Goal: Book appointment/travel/reservation

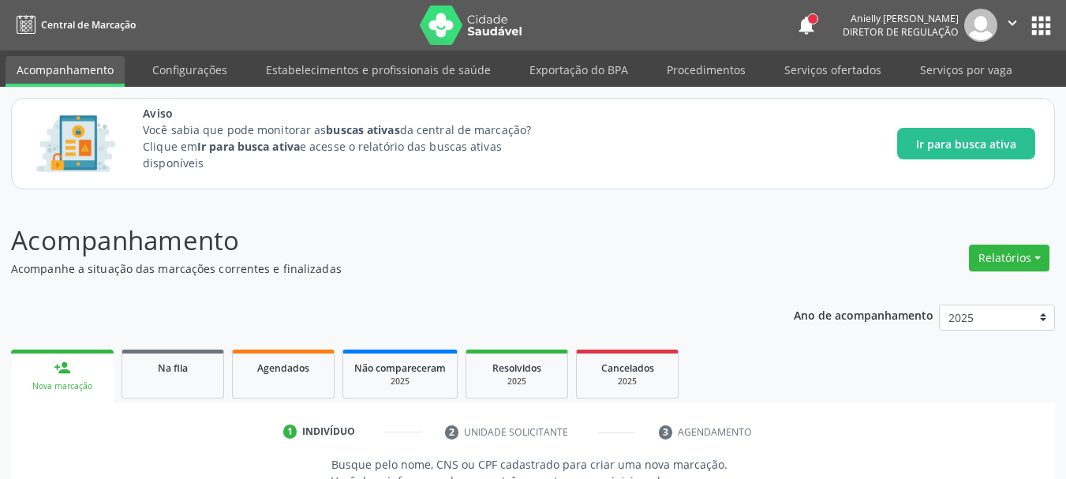
scroll to position [120, 0]
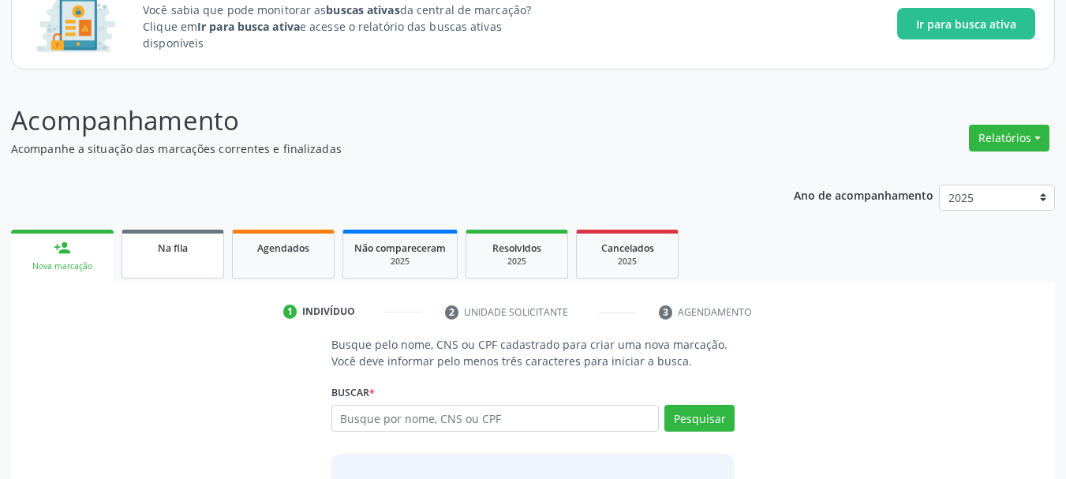
click at [206, 256] on link "Na fila" at bounding box center [173, 254] width 103 height 49
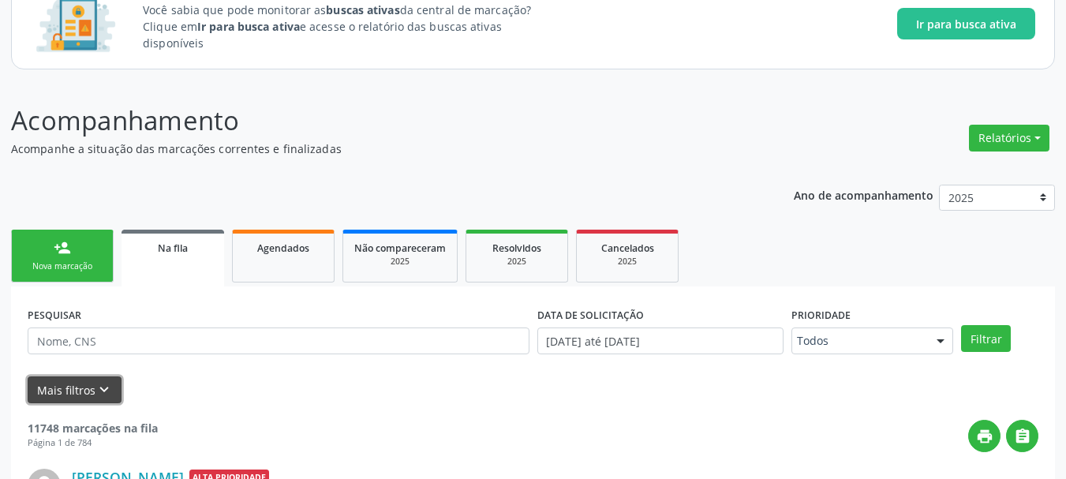
click at [95, 387] on icon "keyboard_arrow_down" at bounding box center [103, 389] width 17 height 17
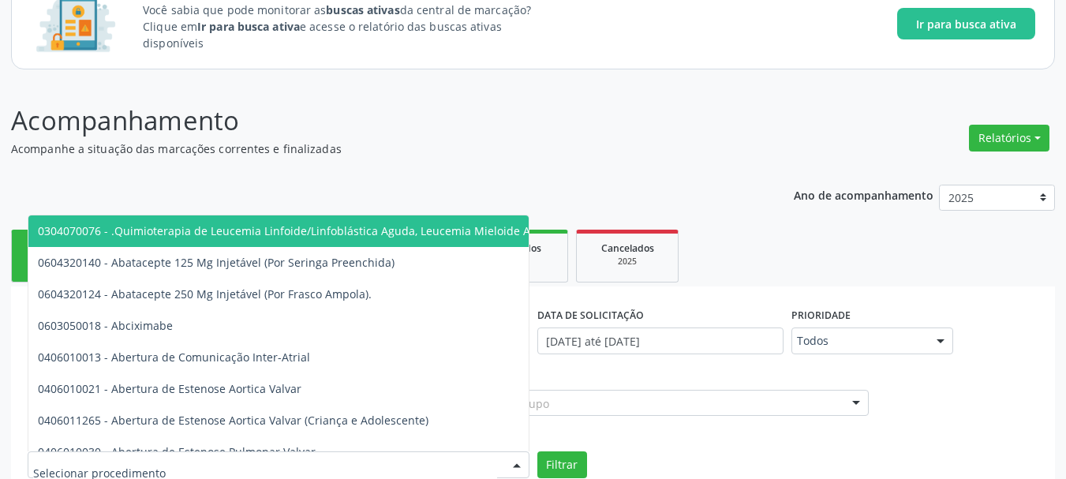
scroll to position [129, 0]
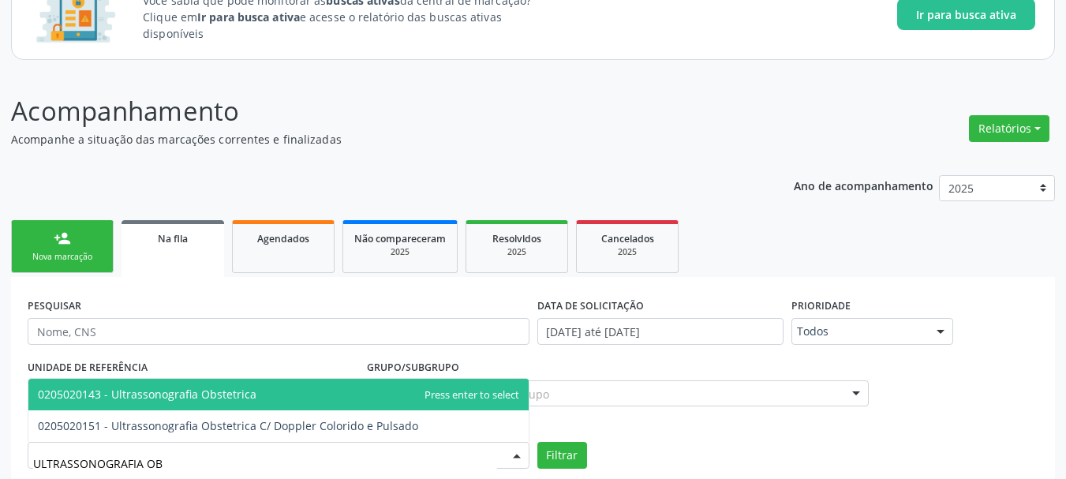
type input "ULTRASSONOGRAFIA OBS"
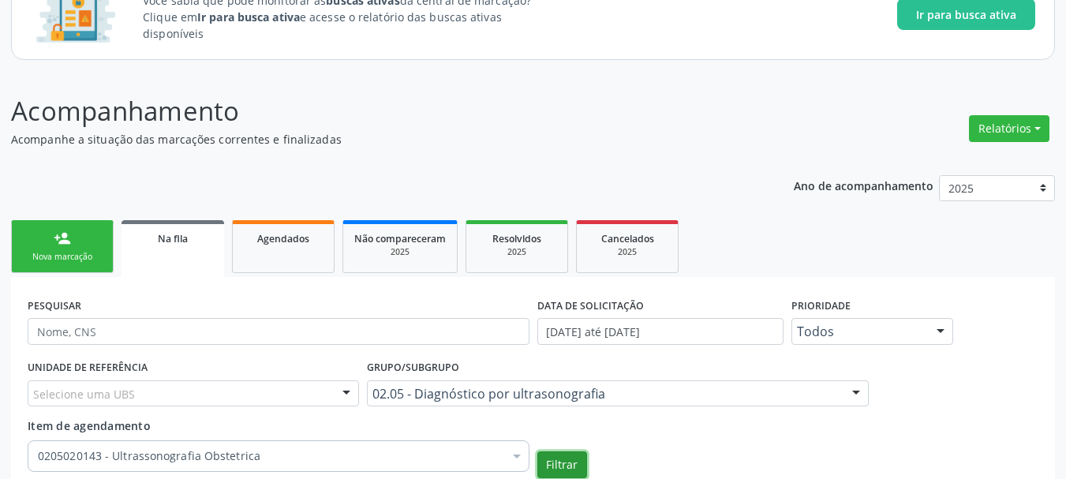
click at [537, 451] on button "Filtrar" at bounding box center [562, 464] width 50 height 27
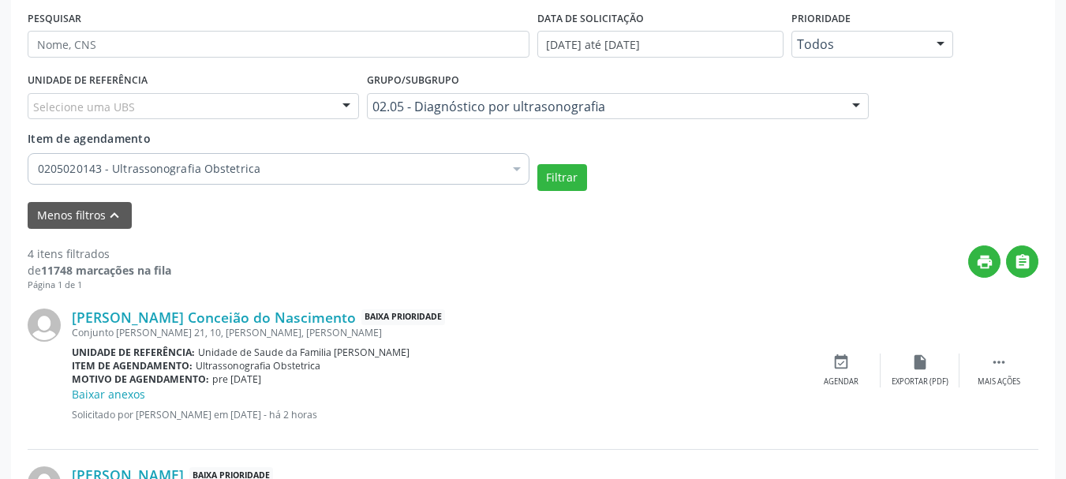
scroll to position [438, 0]
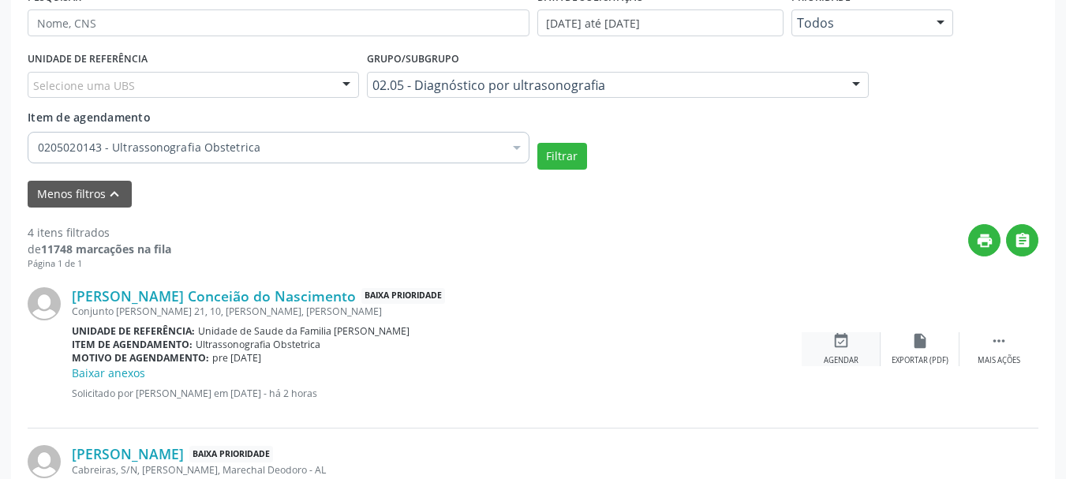
click at [827, 342] on div "event_available Agendar" at bounding box center [841, 349] width 79 height 34
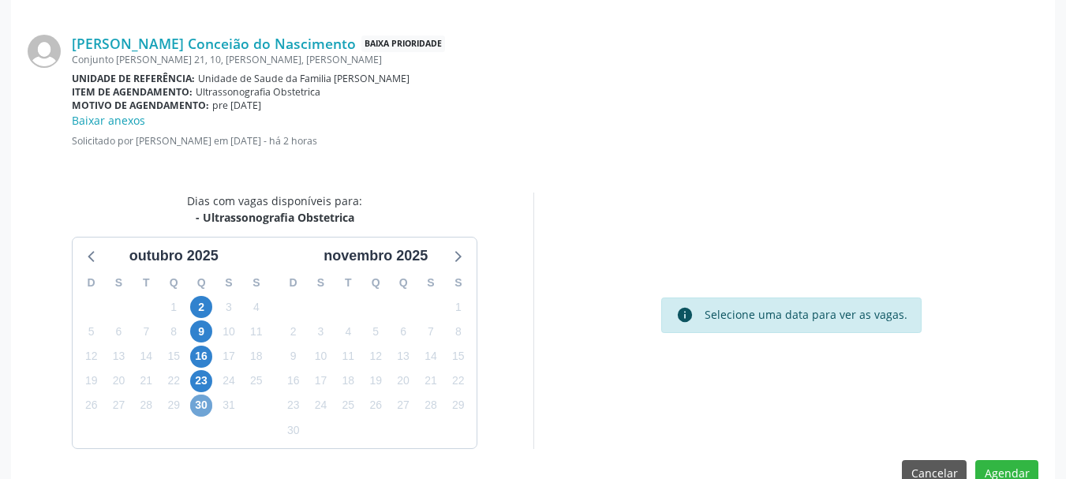
click at [202, 412] on span "30" at bounding box center [201, 406] width 22 height 22
click at [205, 411] on span "30" at bounding box center [201, 406] width 22 height 22
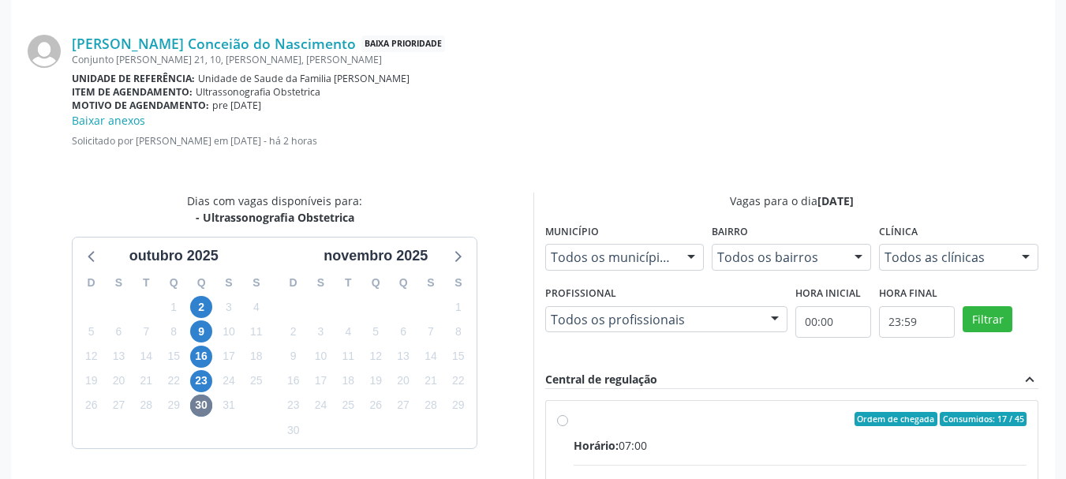
click at [690, 422] on div "Ordem de chegada Consumidos: 17 / 45" at bounding box center [801, 419] width 454 height 14
click at [568, 422] on input "Ordem de chegada Consumidos: 17 / 45 Horário: 07:00 Clínica: Centro de Saude Pr…" at bounding box center [562, 419] width 11 height 14
radio input "true"
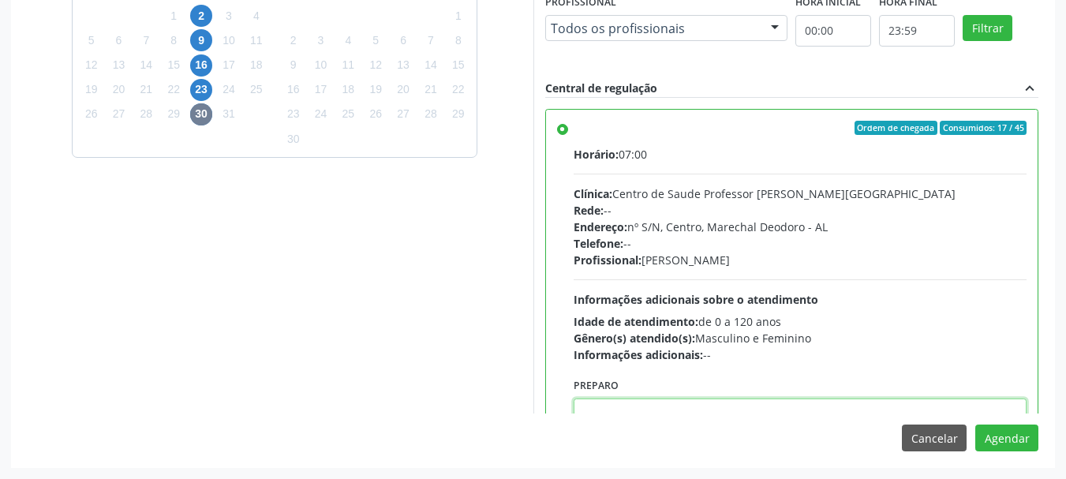
click at [893, 404] on textarea at bounding box center [801, 428] width 454 height 60
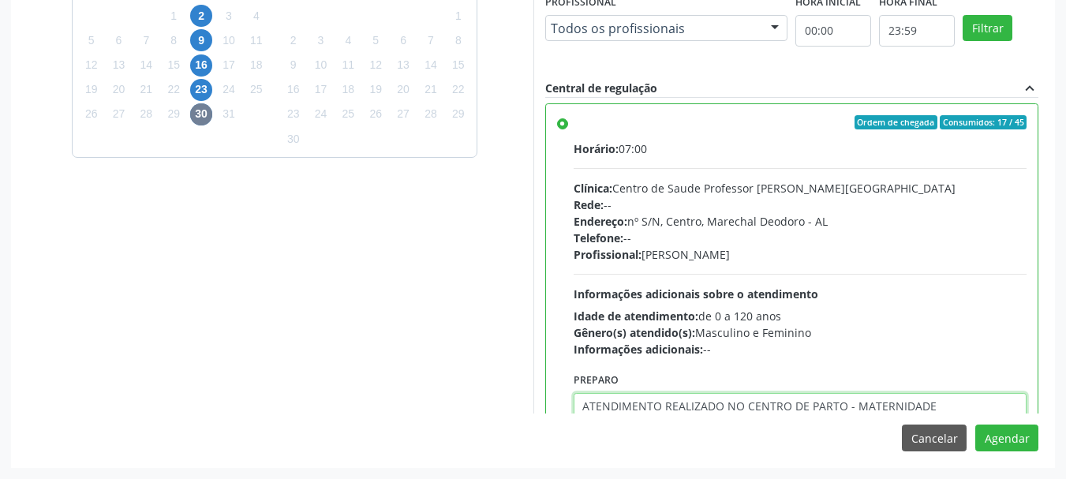
type textarea "ATENDIMENTO REALIZADO NO CENTRO DE PARTO - MATERNIDADE"
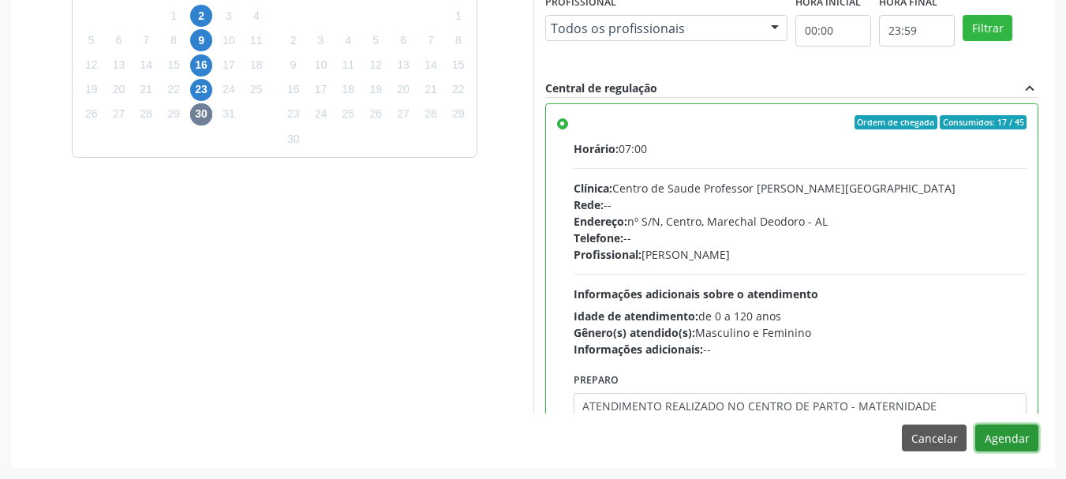
click at [975, 425] on button "Agendar" at bounding box center [1006, 438] width 63 height 27
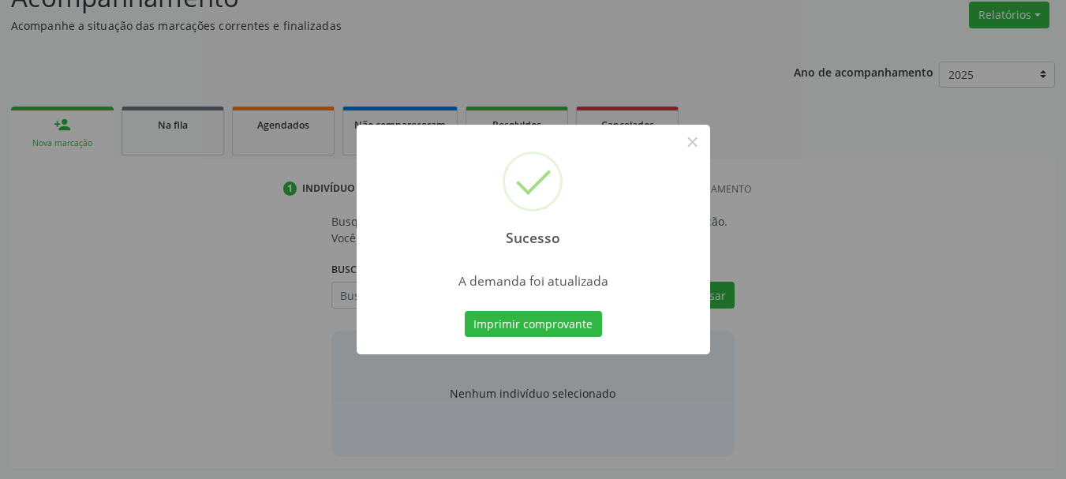
scroll to position [243, 0]
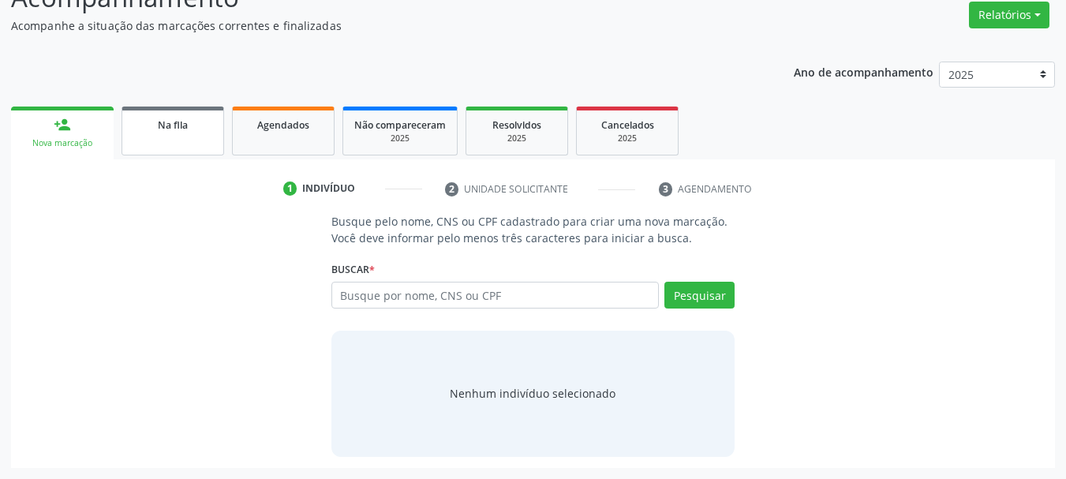
click at [178, 122] on span "Na fila" at bounding box center [173, 124] width 30 height 13
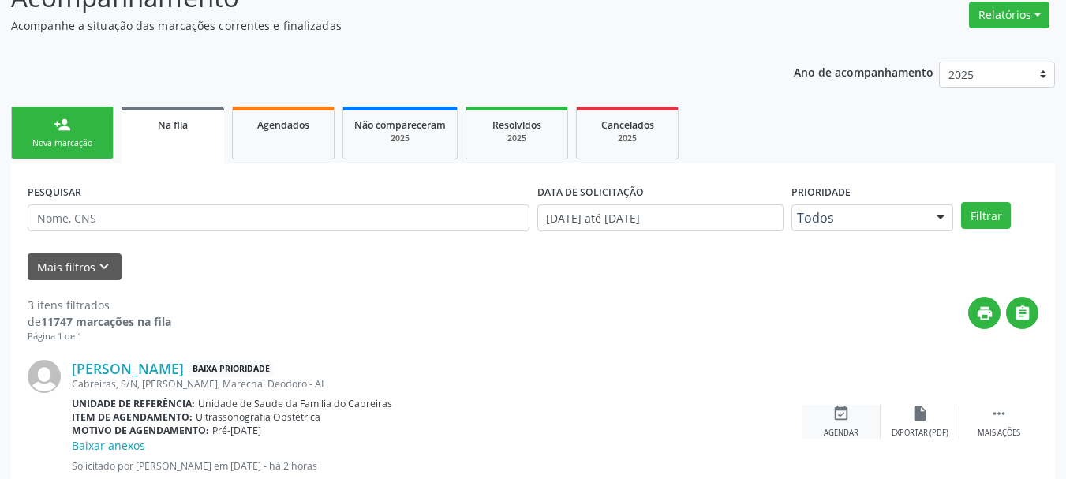
click at [840, 426] on div "event_available Agendar" at bounding box center [841, 422] width 79 height 34
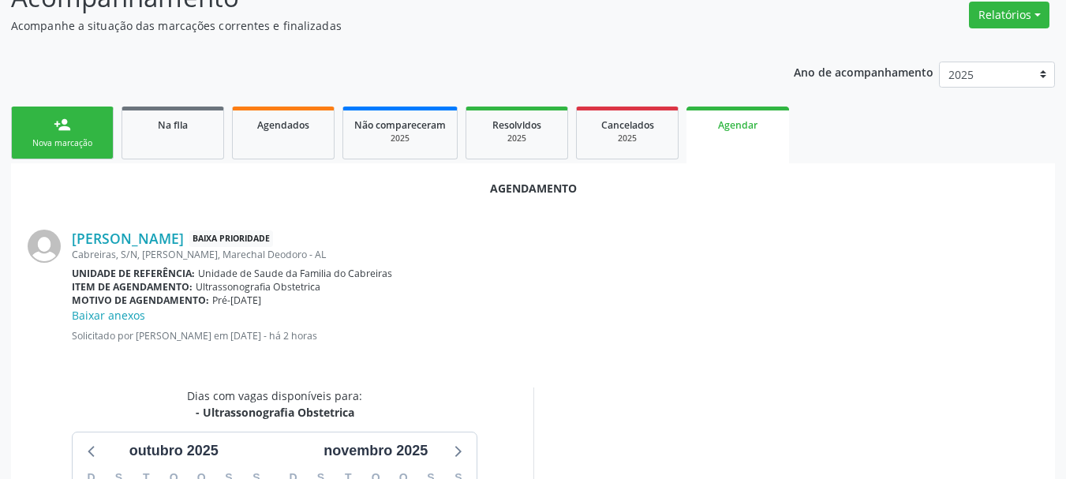
scroll to position [473, 0]
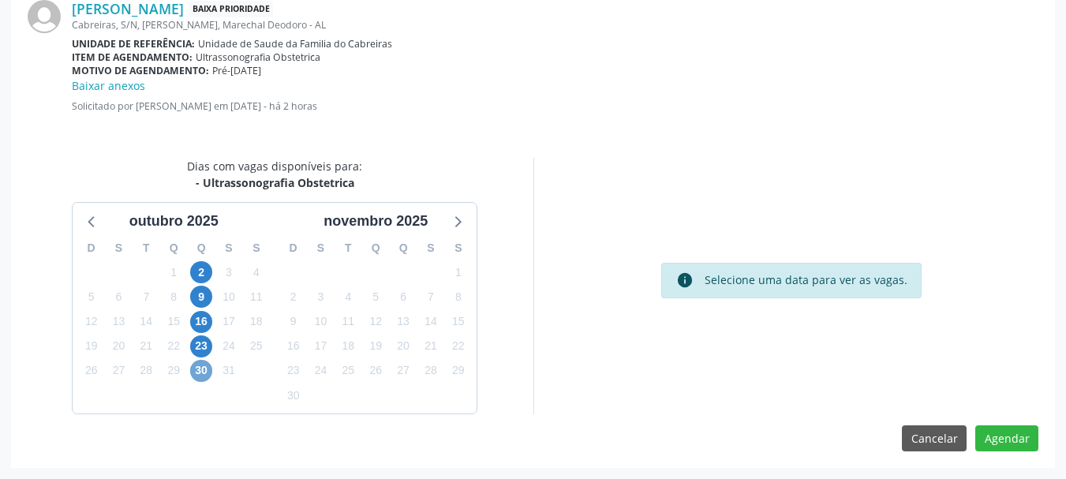
click at [200, 376] on span "30" at bounding box center [201, 371] width 22 height 22
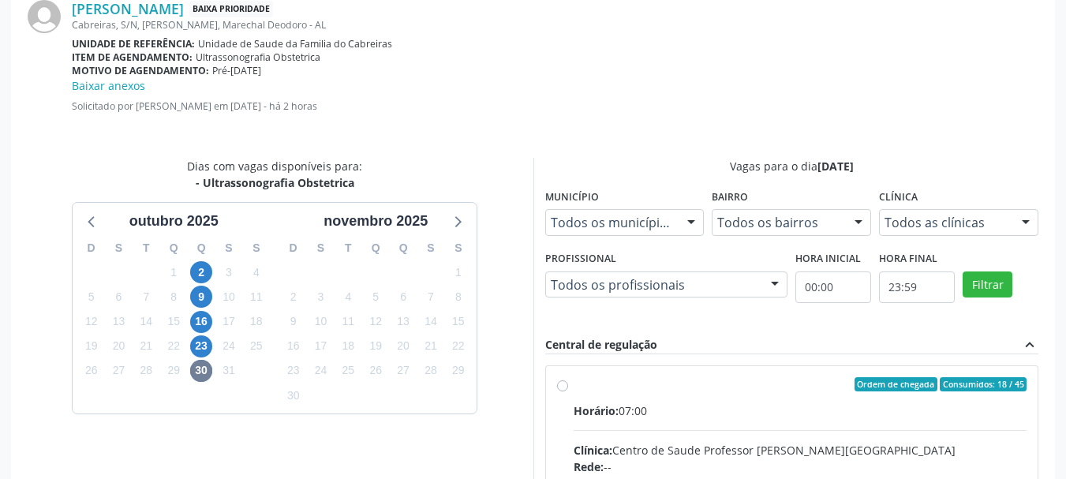
click at [690, 442] on div "Clínica: Centro de Saude Professor [PERSON_NAME][GEOGRAPHIC_DATA]" at bounding box center [801, 450] width 454 height 17
click at [568, 391] on input "Ordem de chegada Consumidos: 18 / 45 Horário: 07:00 Clínica: Centro de Saude Pr…" at bounding box center [562, 384] width 11 height 14
radio input "true"
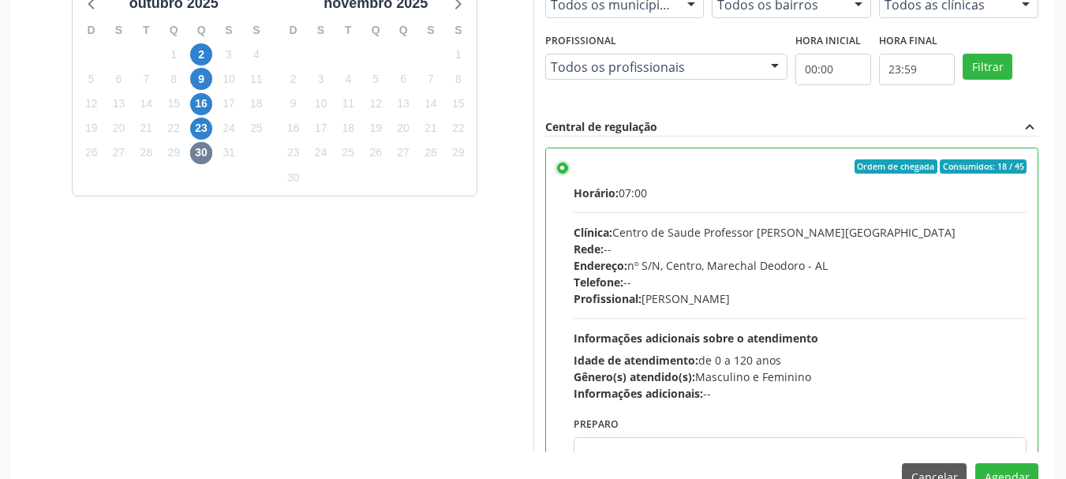
scroll to position [729, 0]
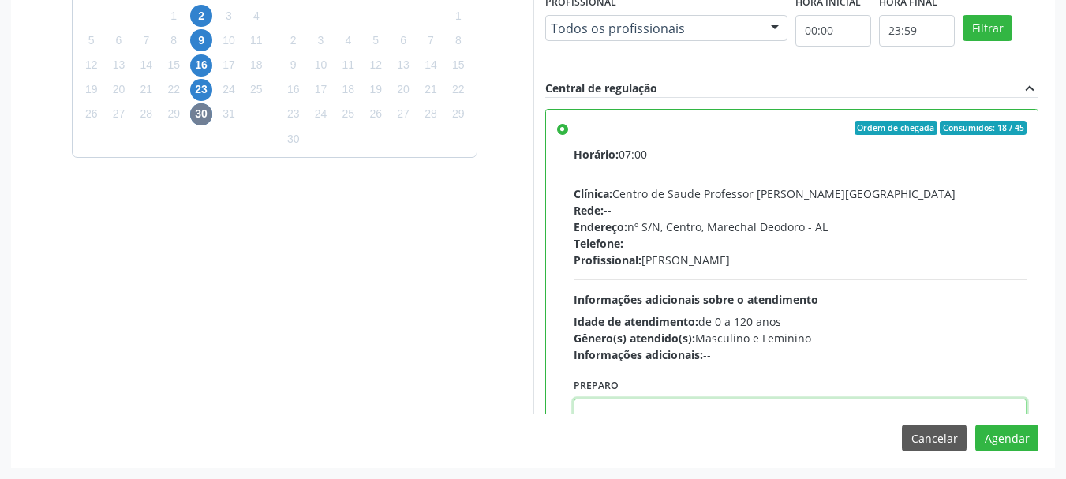
click at [893, 406] on textarea at bounding box center [801, 428] width 454 height 60
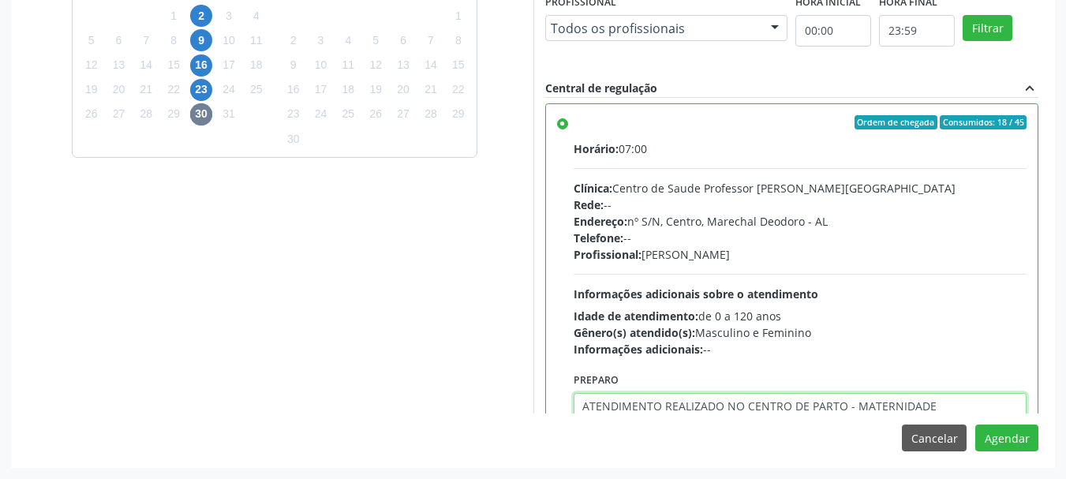
type textarea "ATENDIMENTO REALIZADO NO CENTRO DE PARTO - MATERNIDADE"
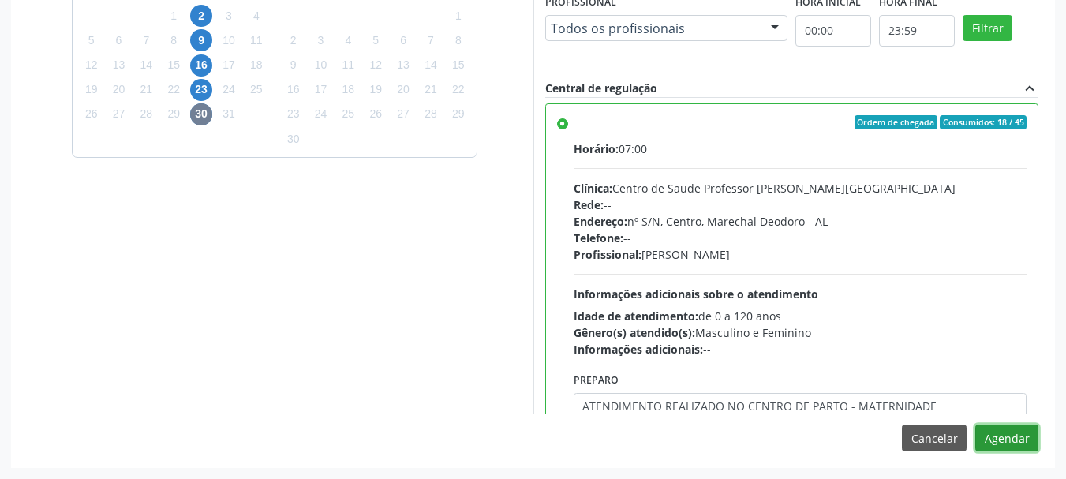
click at [975, 425] on button "Agendar" at bounding box center [1006, 438] width 63 height 27
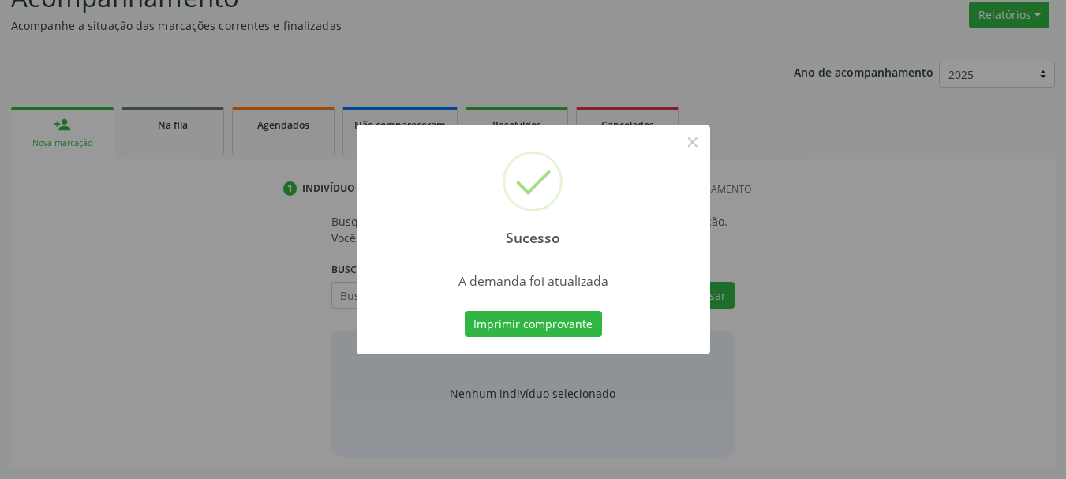
scroll to position [243, 0]
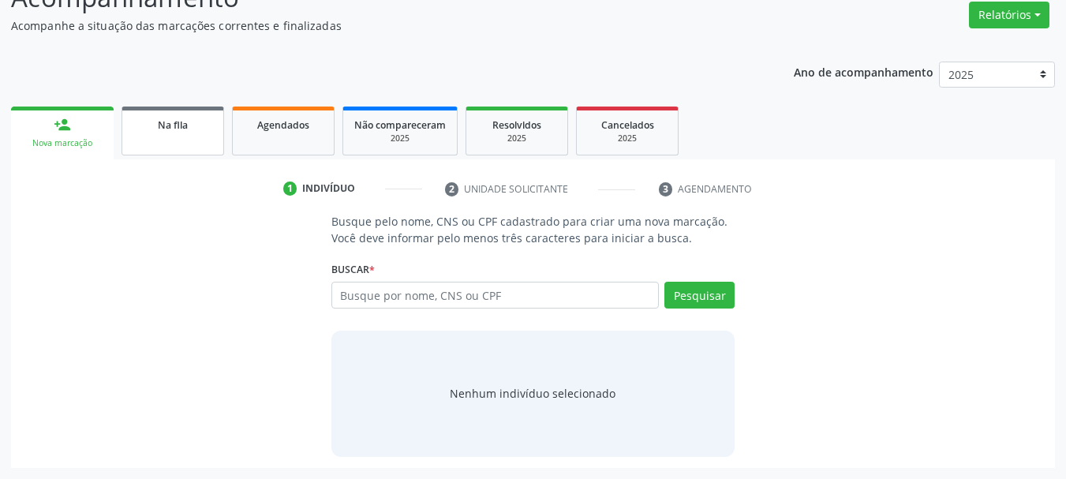
click at [179, 130] on span "Na fila" at bounding box center [173, 124] width 30 height 13
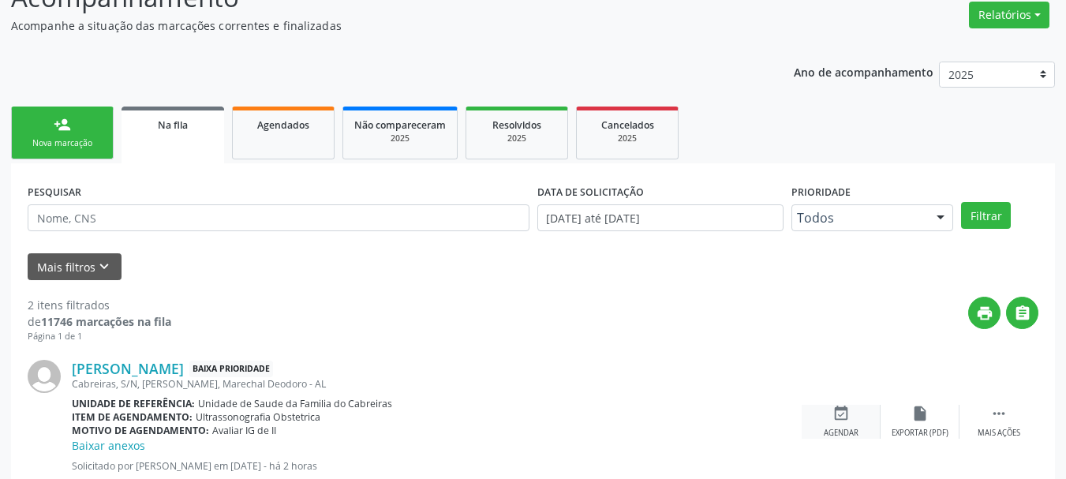
click at [831, 417] on div "event_available Agendar" at bounding box center [841, 422] width 79 height 34
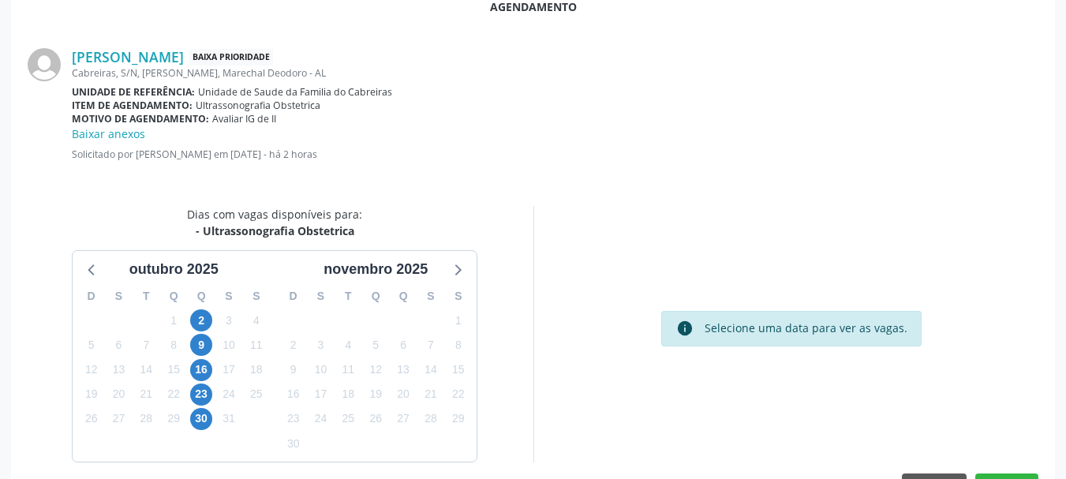
scroll to position [444, 0]
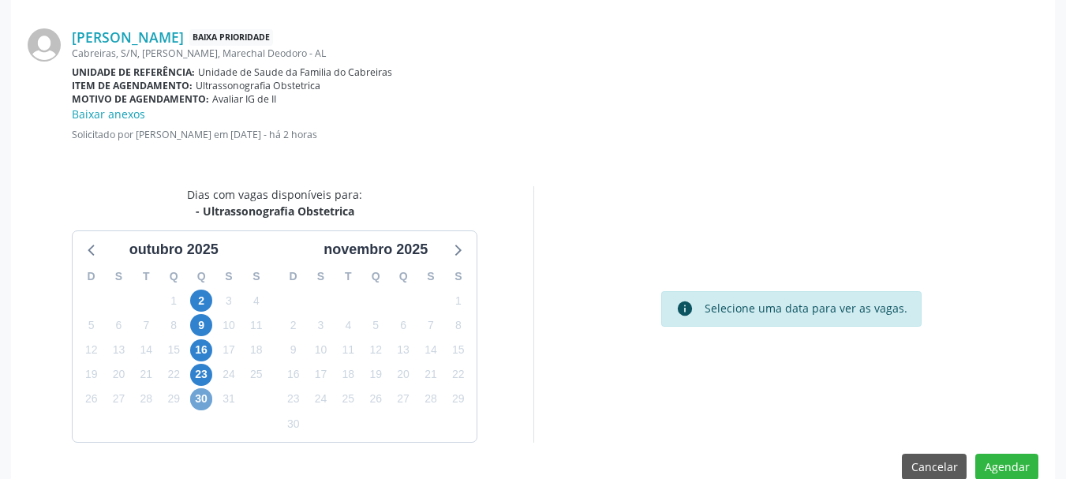
click at [201, 402] on span "30" at bounding box center [201, 399] width 22 height 22
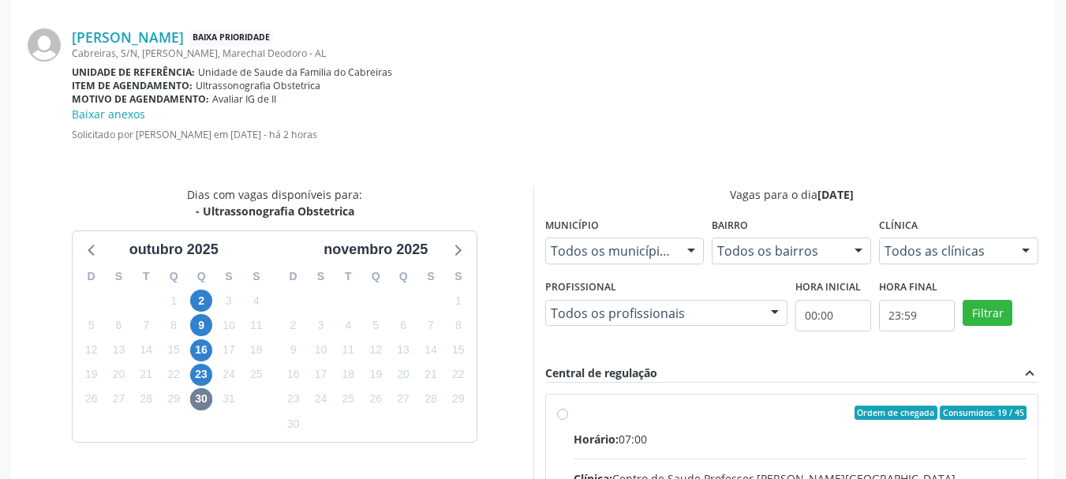
click at [771, 444] on div "Horário: 07:00" at bounding box center [801, 439] width 454 height 17
click at [568, 420] on input "Ordem de chegada Consumidos: 19 / 45 Horário: 07:00 Clínica: Centro de Saude Pr…" at bounding box center [562, 413] width 11 height 14
radio input "true"
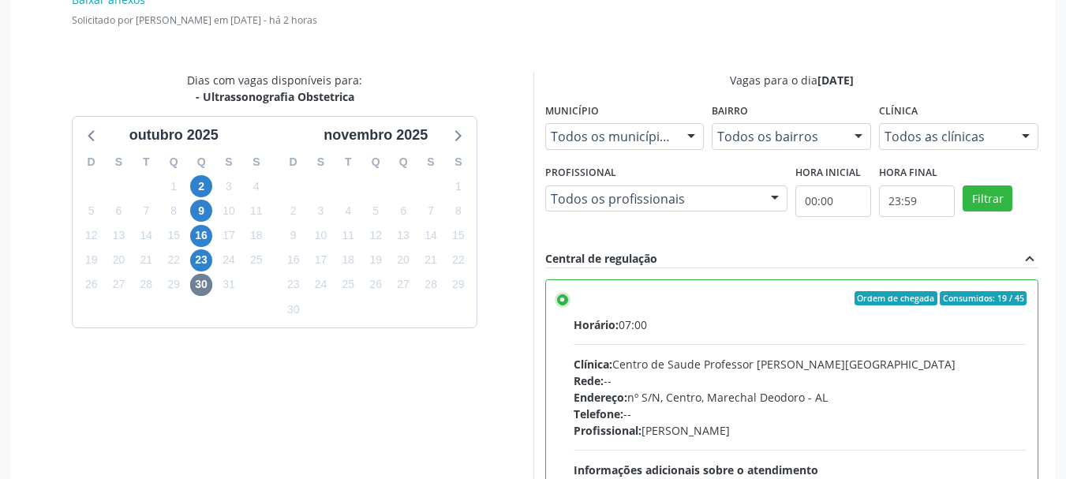
scroll to position [729, 0]
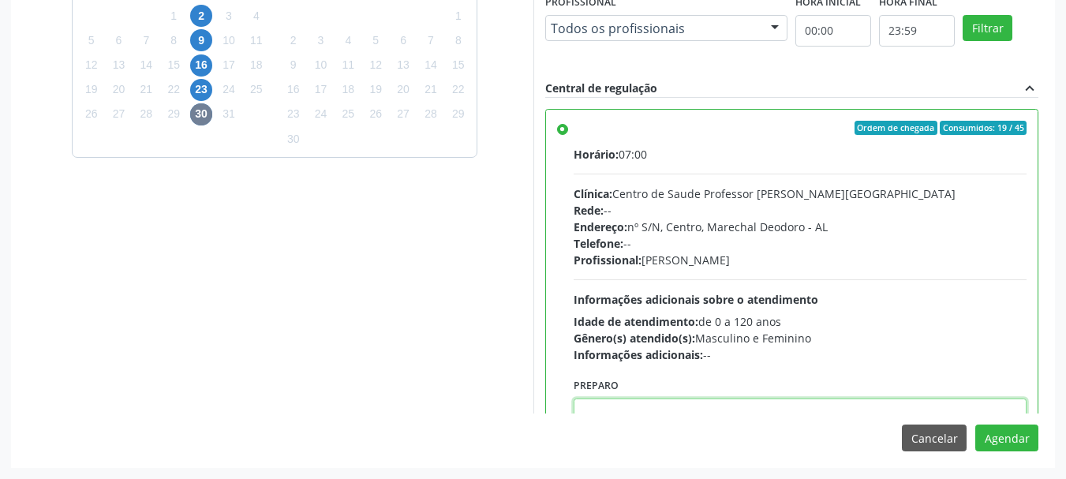
click at [907, 399] on textarea at bounding box center [801, 428] width 454 height 60
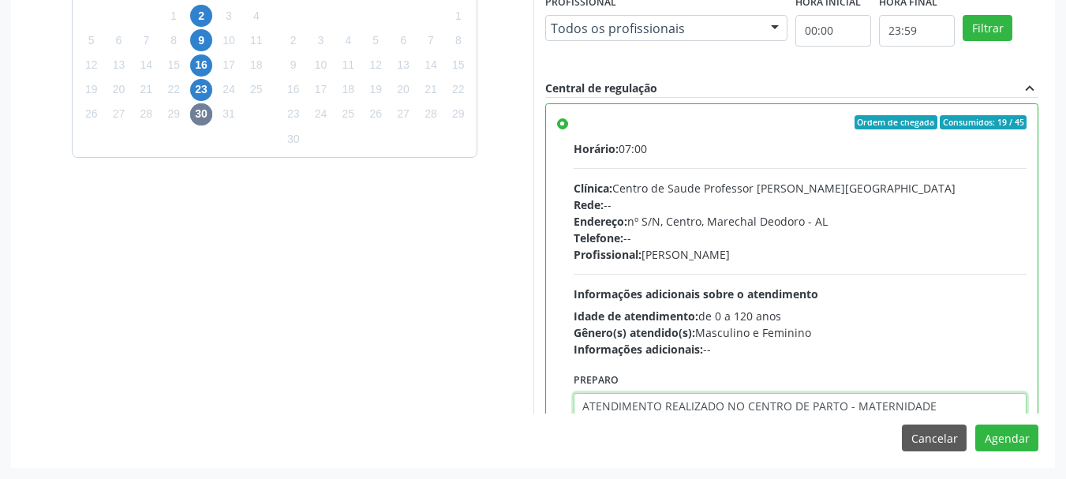
type textarea "ATENDIMENTO REALIZADO NO CENTRO DE PARTO - MATERNIDADE"
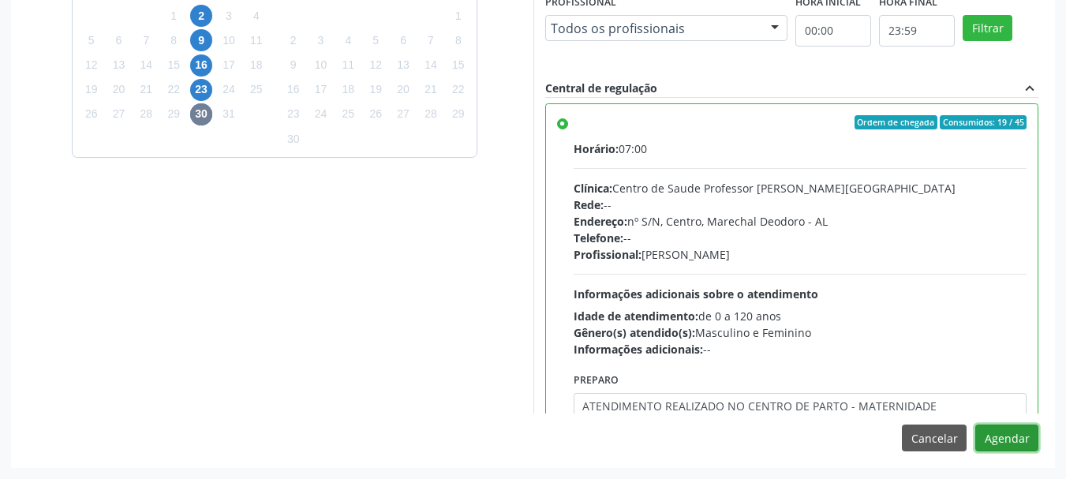
click at [975, 425] on button "Agendar" at bounding box center [1006, 438] width 63 height 27
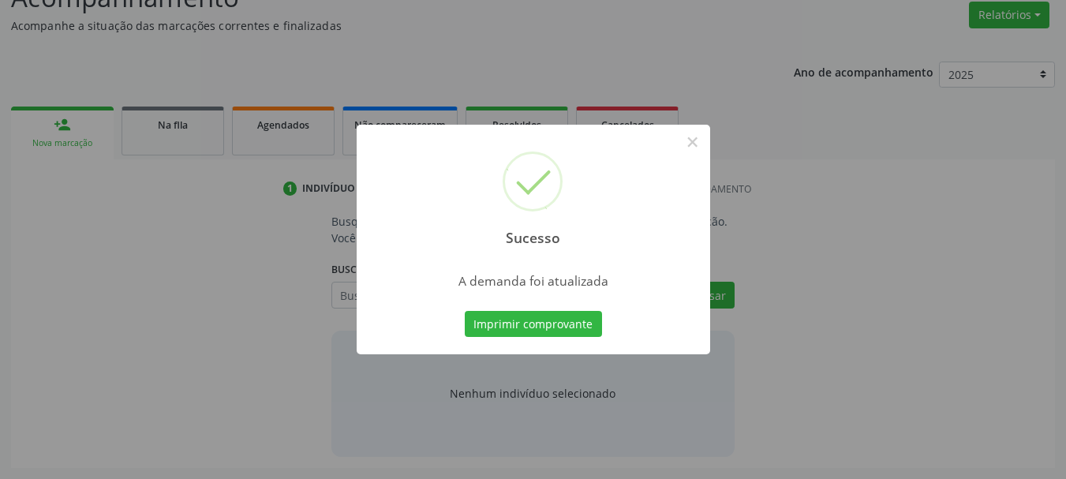
scroll to position [243, 0]
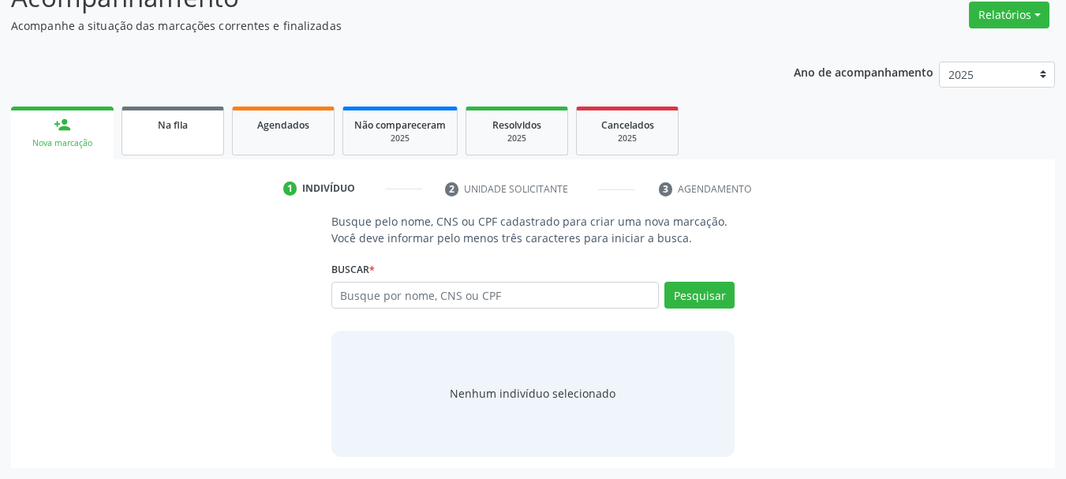
click at [210, 134] on link "Na fila" at bounding box center [173, 131] width 103 height 49
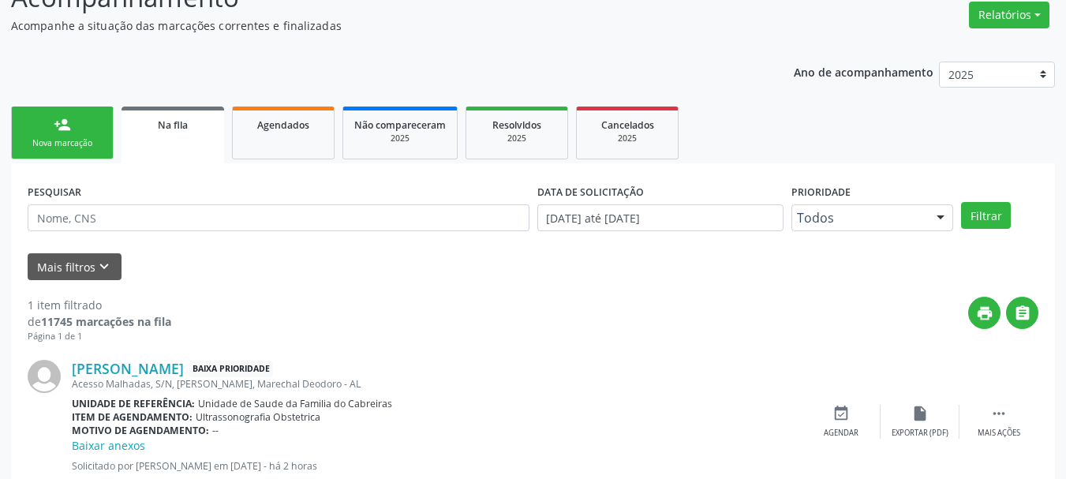
scroll to position [292, 0]
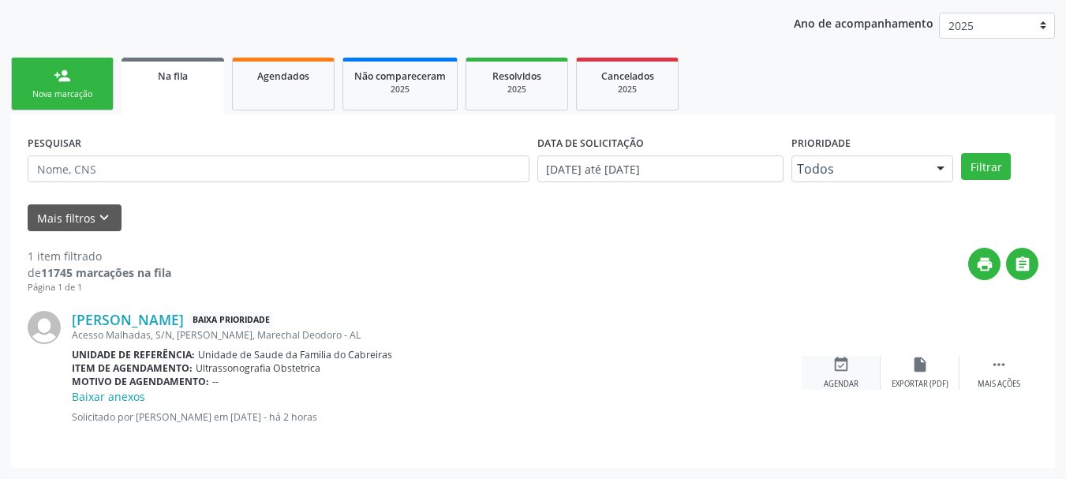
click at [832, 373] on icon "event_available" at bounding box center [840, 364] width 17 height 17
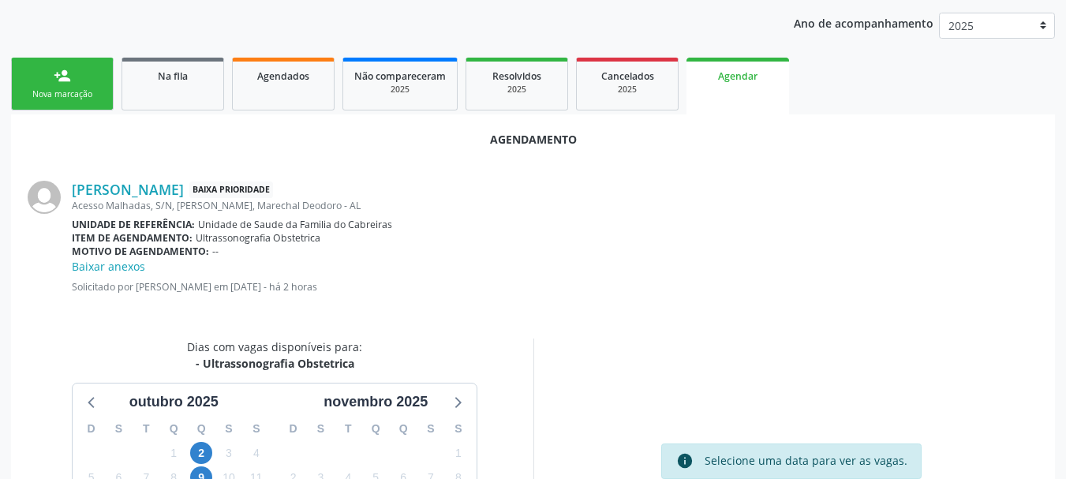
scroll to position [473, 0]
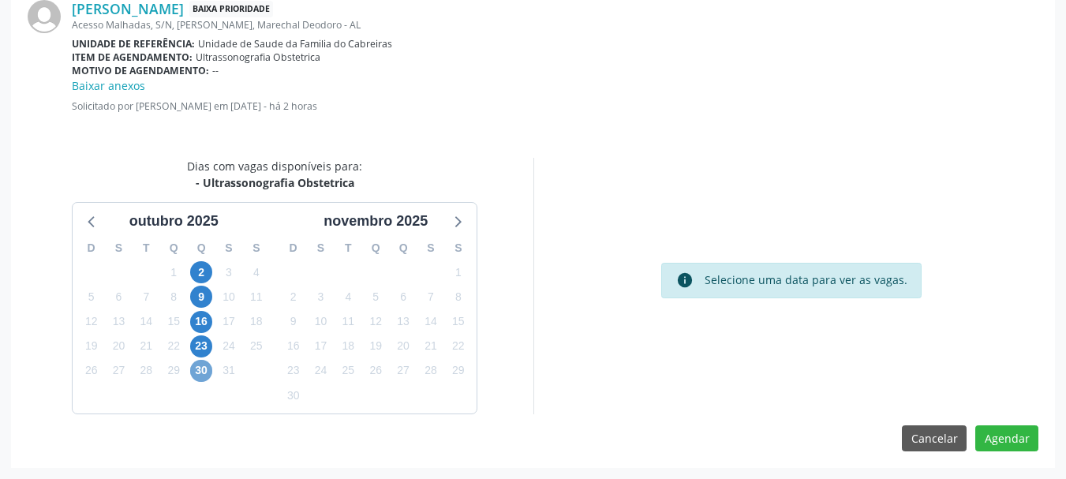
click at [209, 371] on span "30" at bounding box center [201, 371] width 22 height 22
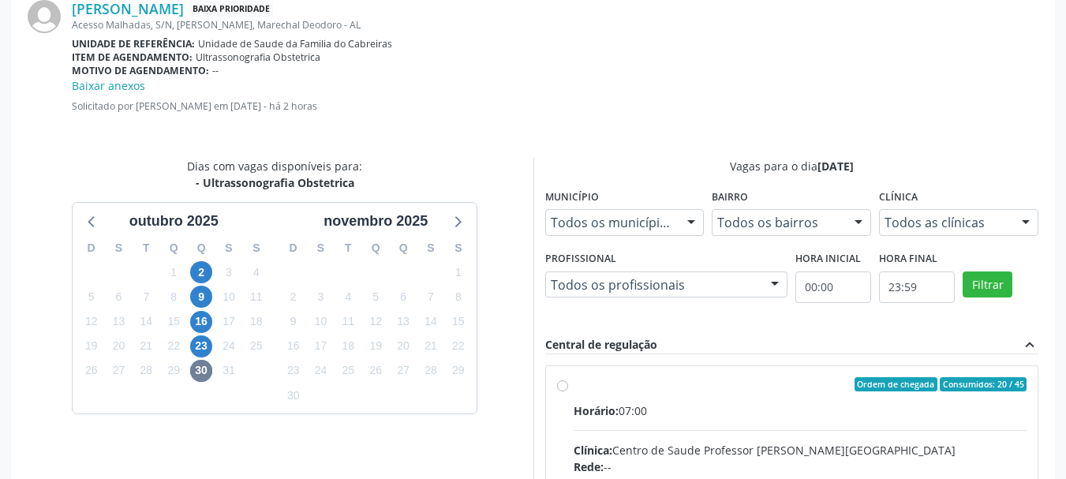
click at [675, 462] on div "Rede: --" at bounding box center [801, 466] width 454 height 17
click at [568, 391] on input "Ordem de chegada Consumidos: 20 / 45 Horário: 07:00 Clínica: Centro de Saude Pr…" at bounding box center [562, 384] width 11 height 14
radio input "true"
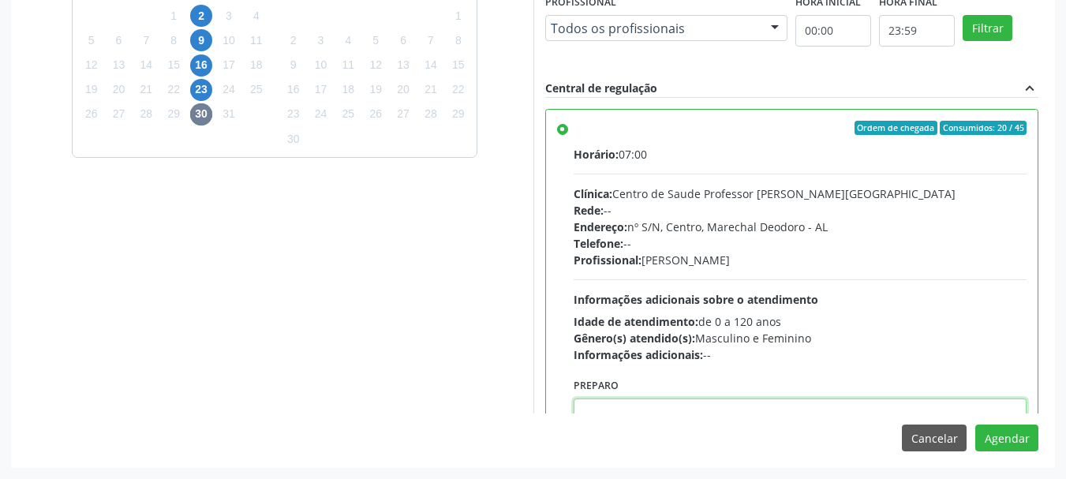
click at [766, 411] on textarea at bounding box center [801, 428] width 454 height 60
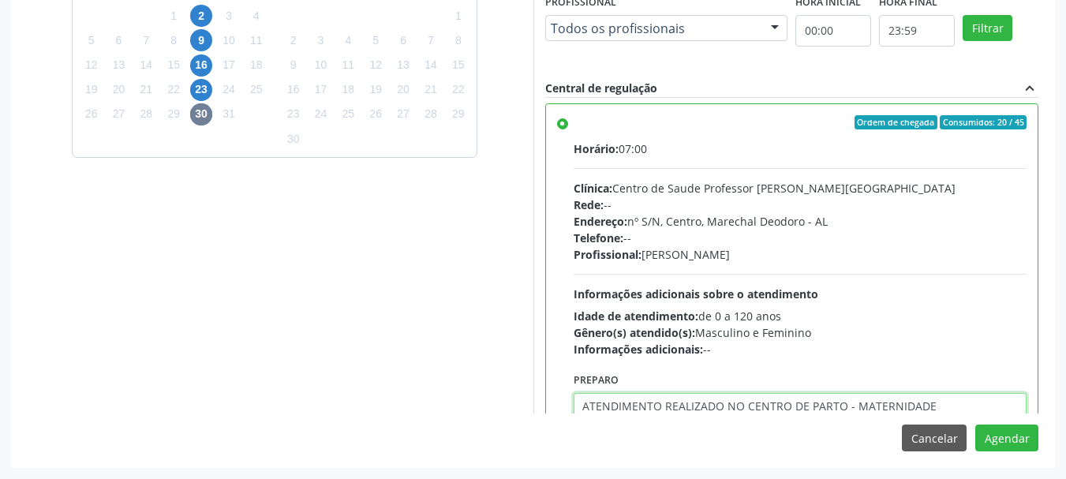
type textarea "ATENDIMENTO REALIZADO NO CENTRO DE PARTO - MATERNIDADE"
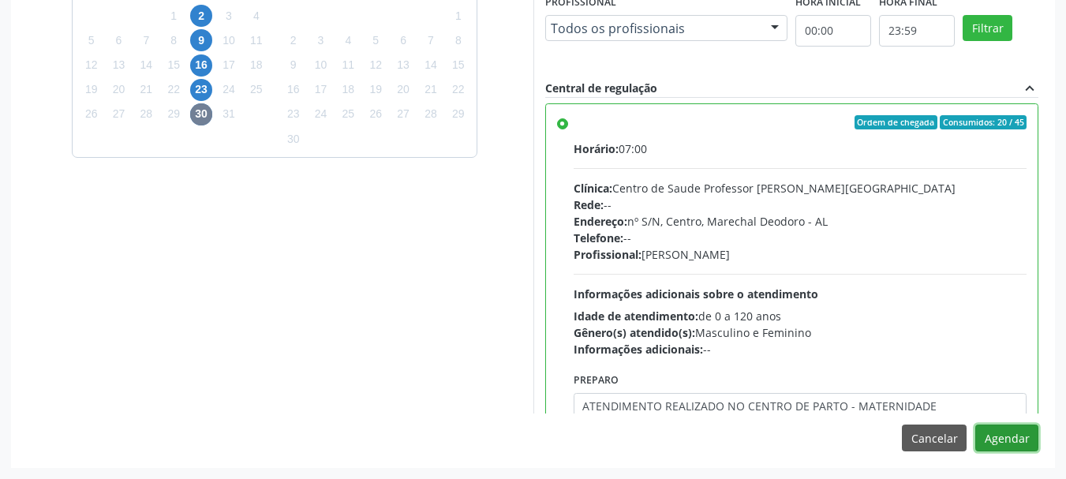
click at [975, 425] on button "Agendar" at bounding box center [1006, 438] width 63 height 27
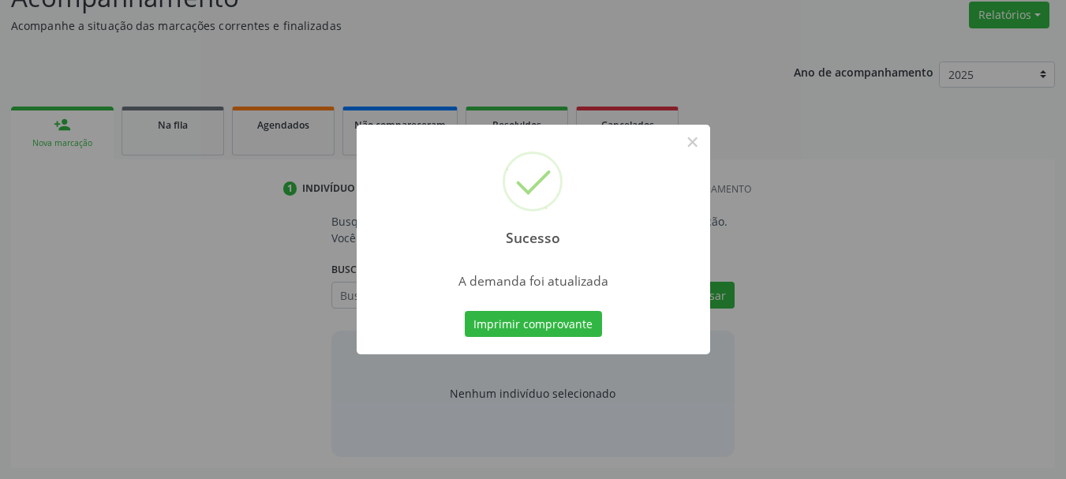
scroll to position [243, 0]
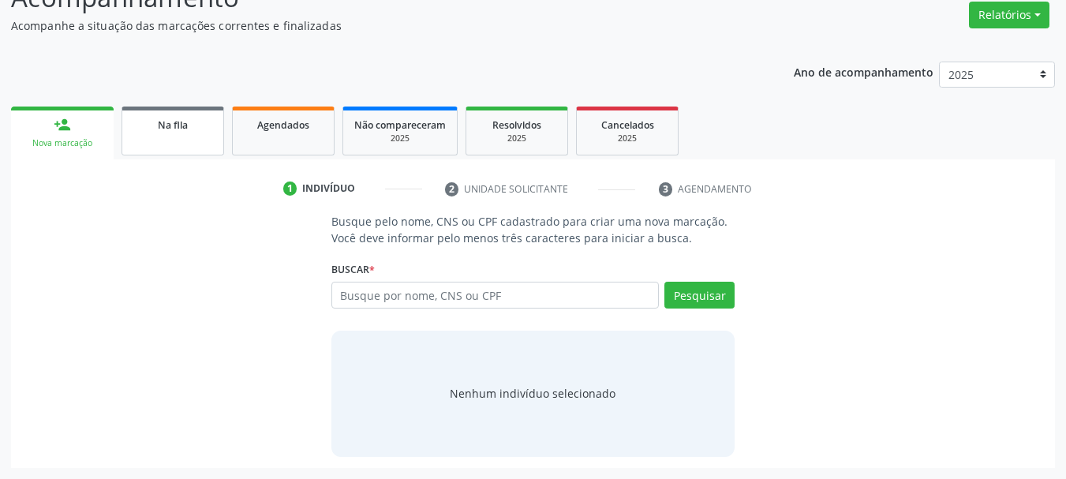
click at [155, 128] on div "Na fila" at bounding box center [172, 124] width 79 height 17
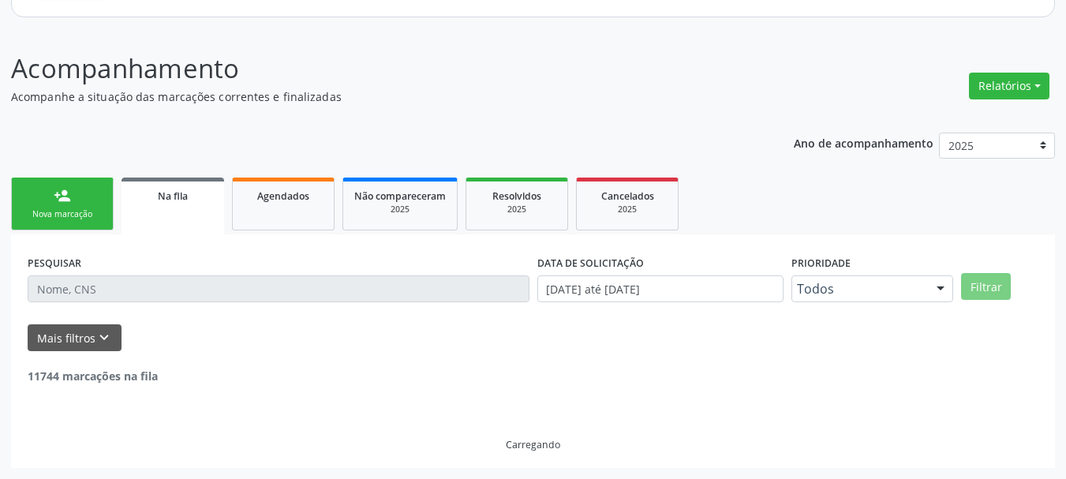
scroll to position [122, 0]
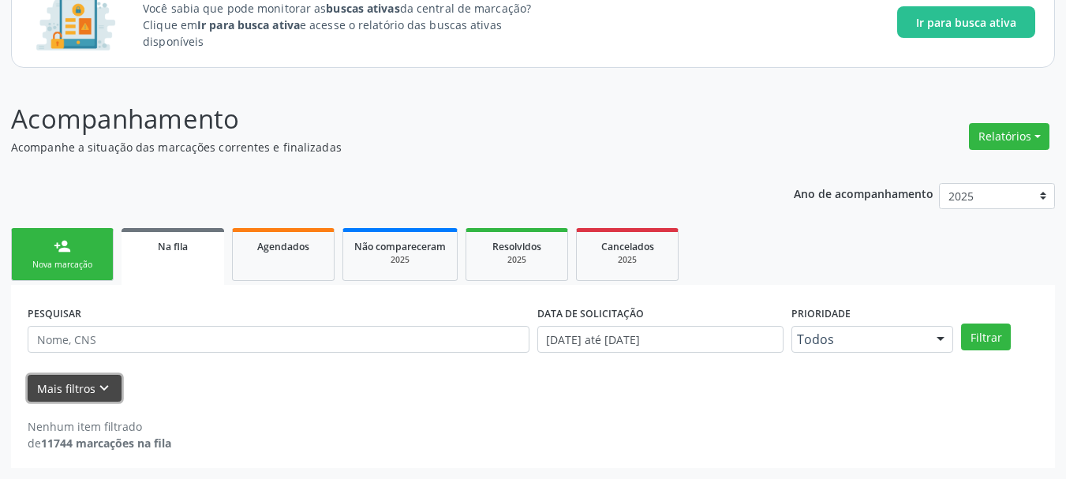
click at [95, 378] on button "Mais filtros keyboard_arrow_down" at bounding box center [75, 389] width 94 height 28
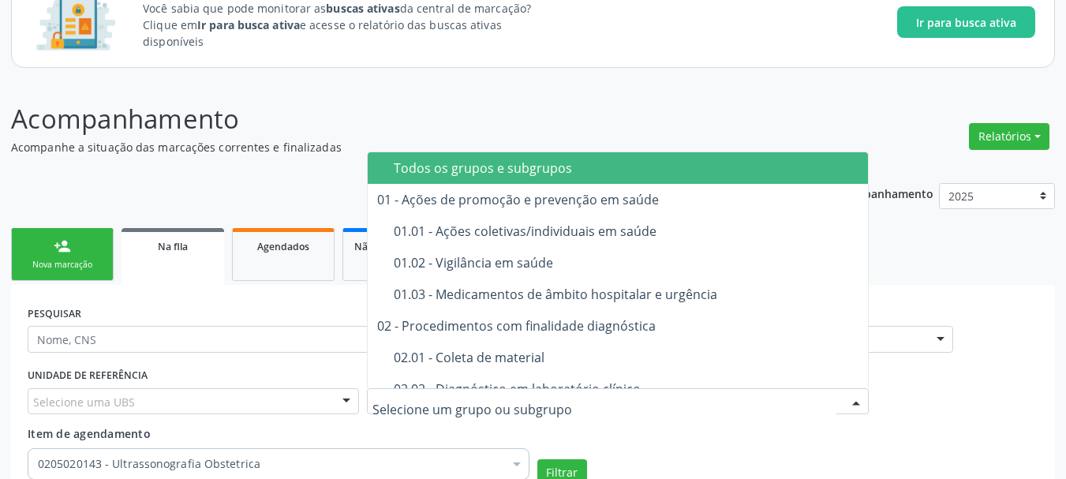
click at [683, 167] on div "Todos os grupos e subgrupos" at bounding box center [660, 168] width 533 height 13
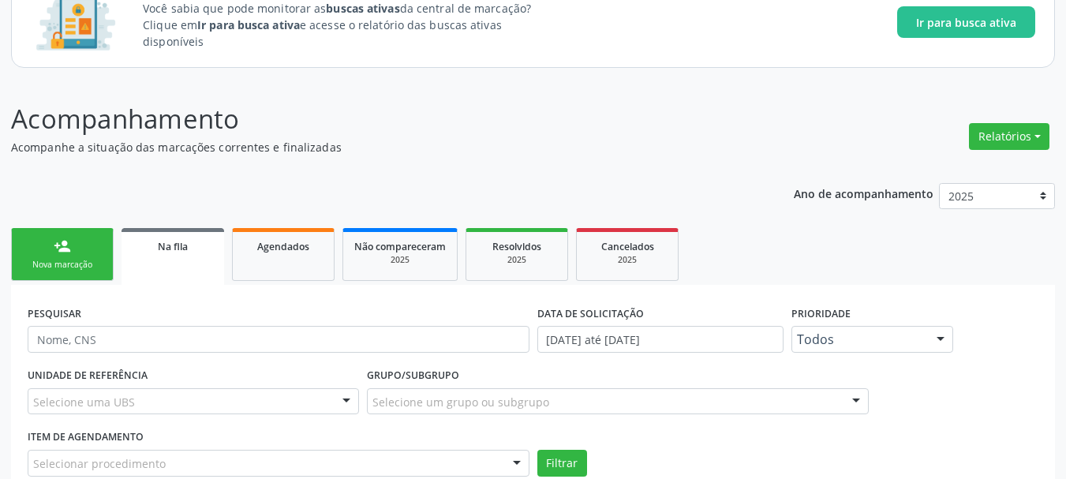
scroll to position [234, 0]
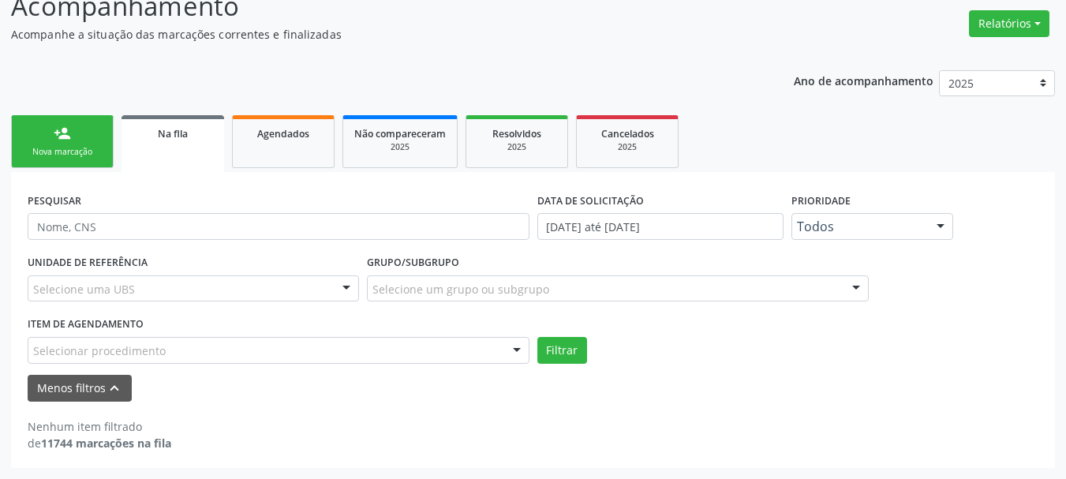
click at [458, 350] on div "Selecionar procedimento" at bounding box center [279, 350] width 502 height 27
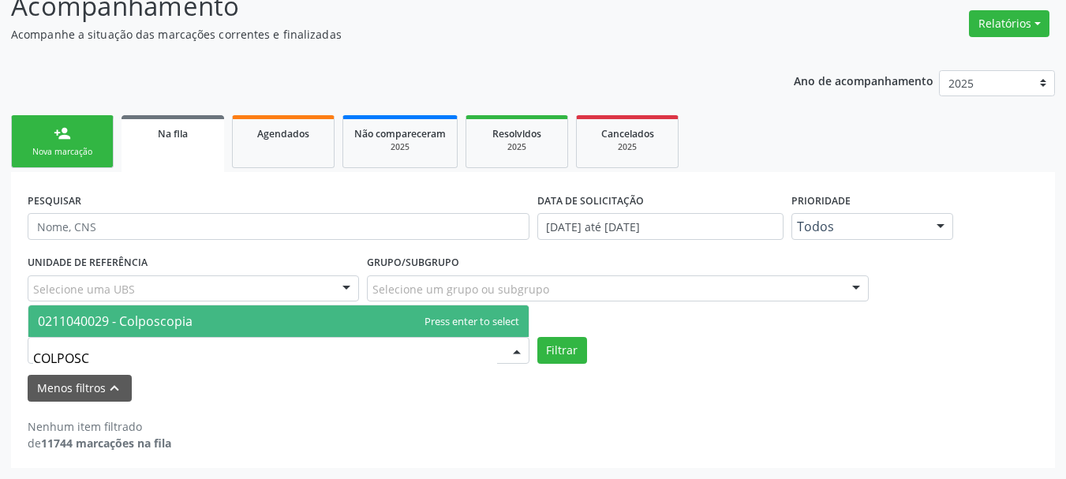
type input "COLPOSCO"
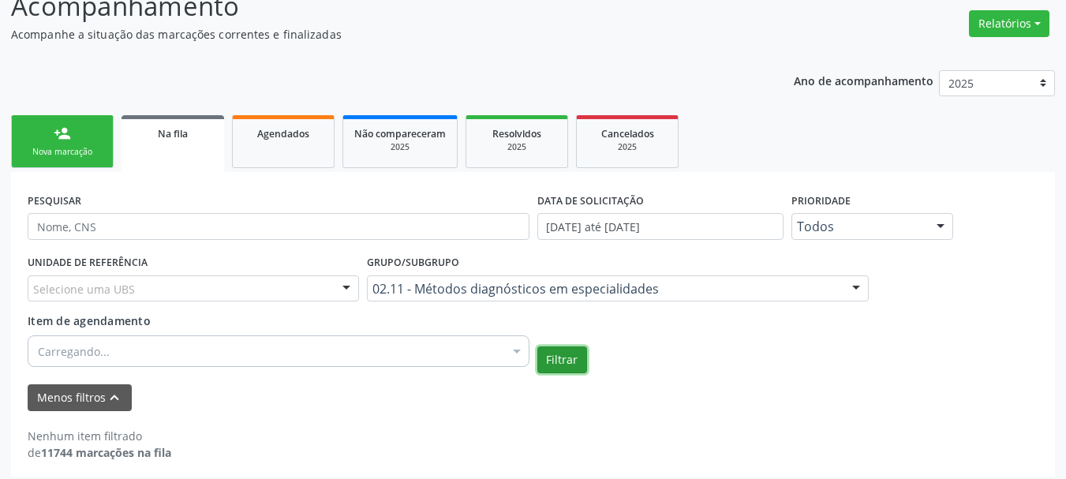
click at [537, 346] on button "Filtrar" at bounding box center [562, 359] width 50 height 27
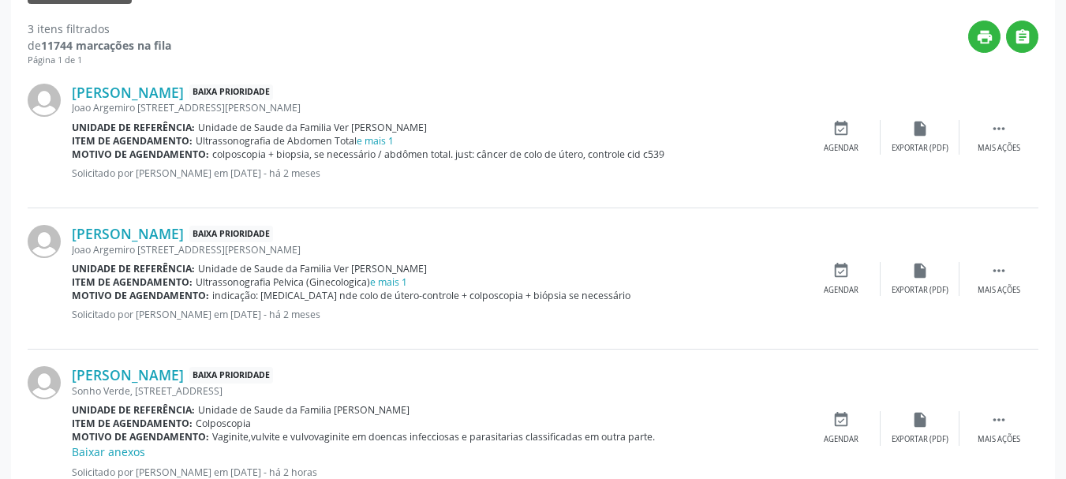
scroll to position [698, 0]
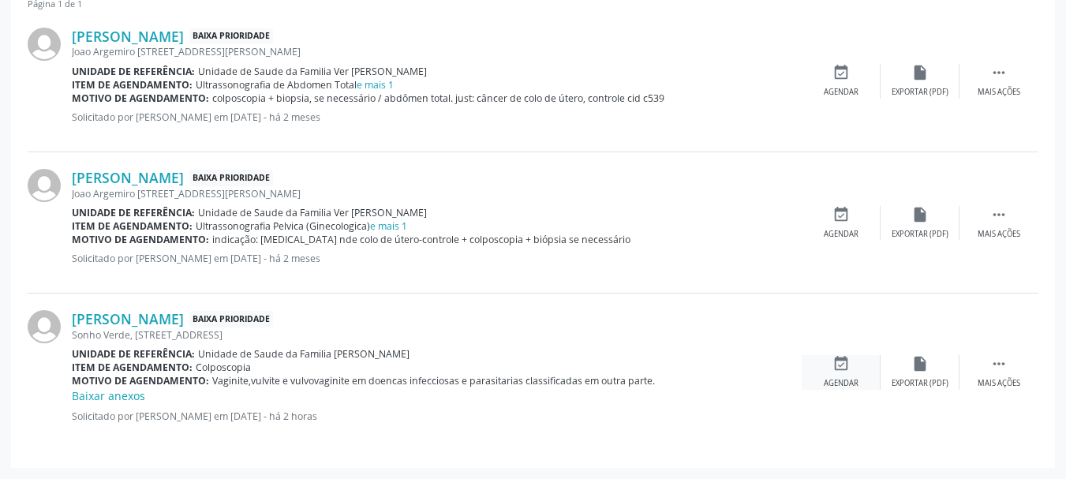
click at [840, 375] on div "event_available Agendar" at bounding box center [841, 372] width 79 height 34
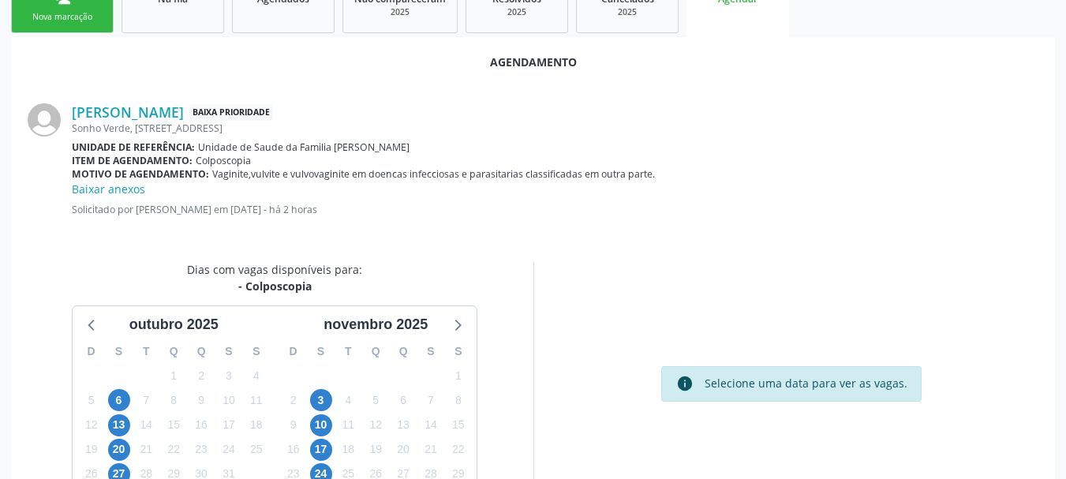
scroll to position [473, 0]
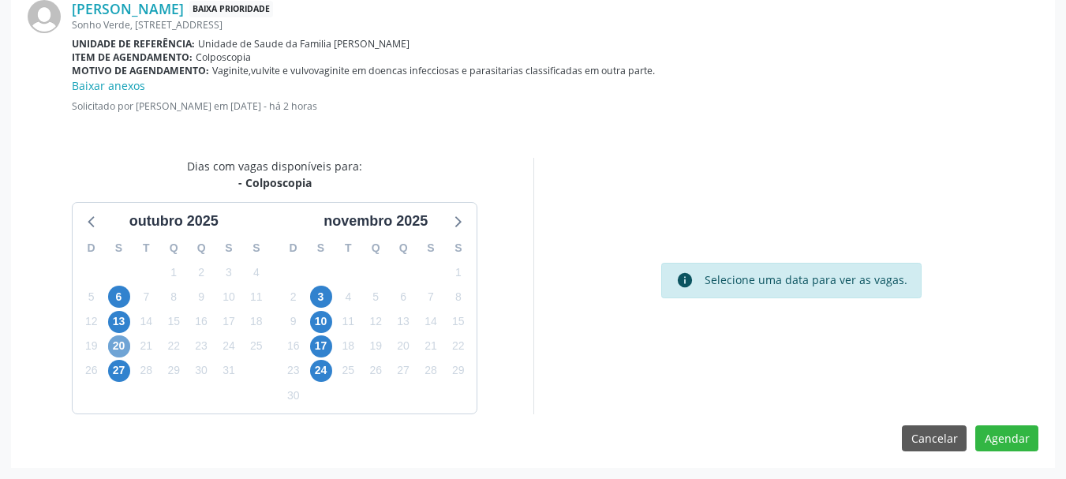
click at [121, 350] on span "20" at bounding box center [119, 346] width 22 height 22
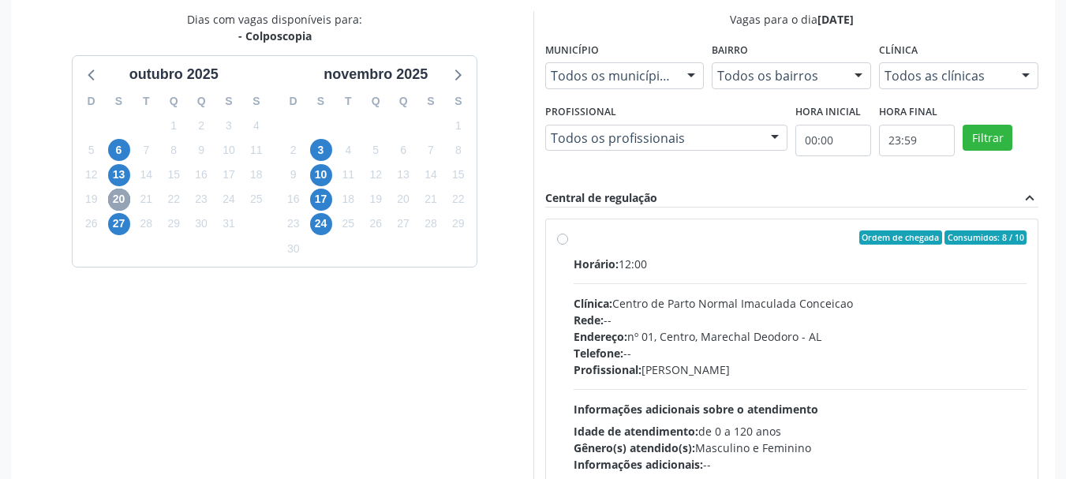
scroll to position [701, 0]
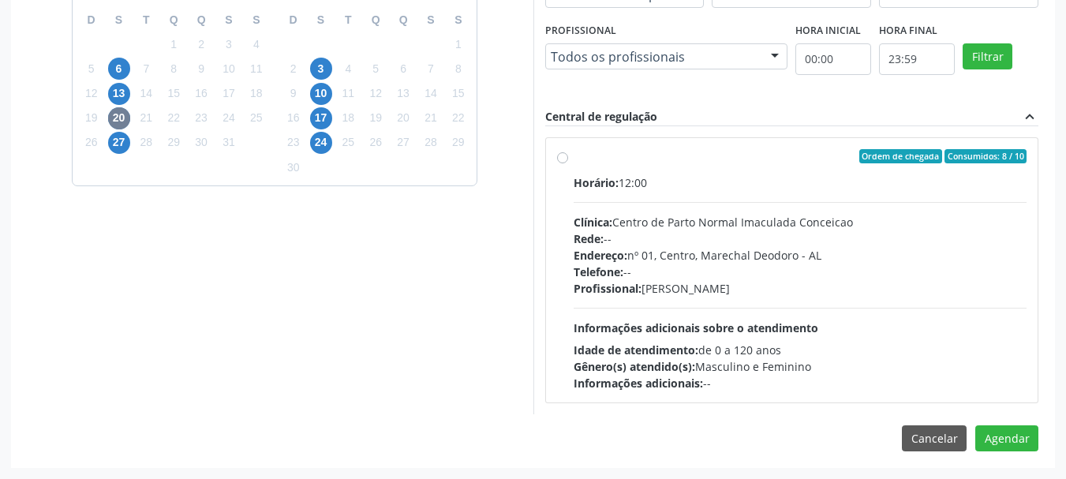
click at [792, 202] on hr at bounding box center [801, 202] width 454 height 1
click at [568, 163] on input "Ordem de chegada Consumidos: 8 / 10 Horário: 12:00 Clínica: Centro de Parto Nor…" at bounding box center [562, 156] width 11 height 14
radio input "true"
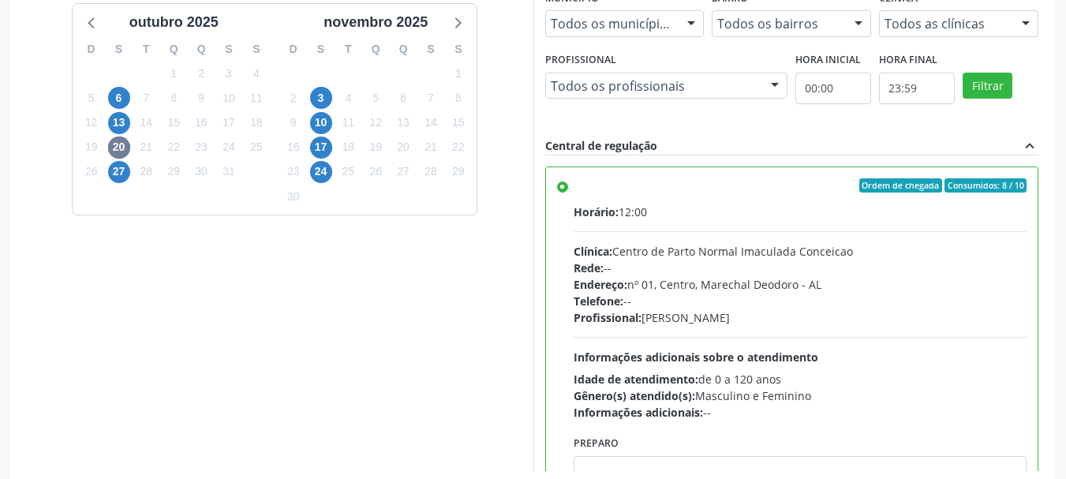
scroll to position [729, 0]
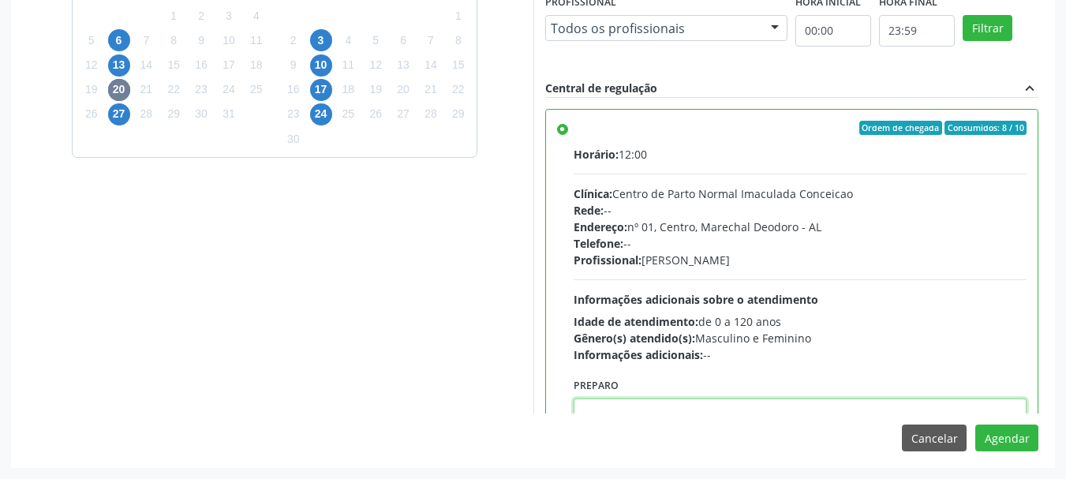
click at [929, 409] on textarea at bounding box center [801, 428] width 454 height 60
paste textarea "LAUDO DE CITOLOGIA DE ATÉ 6 MESES; TRATAMENTO DE 7 A 10 DIAS COM POMADA OU HORM…"
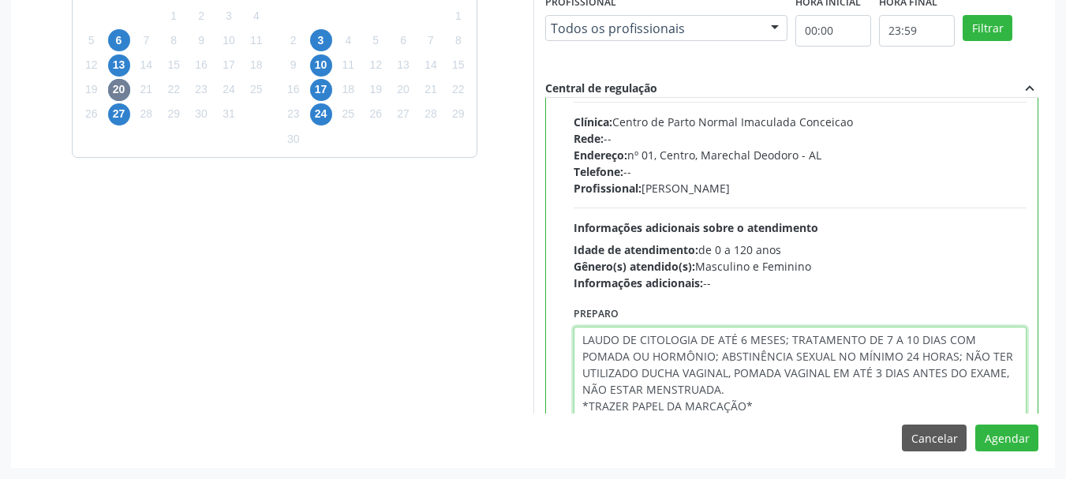
scroll to position [128, 0]
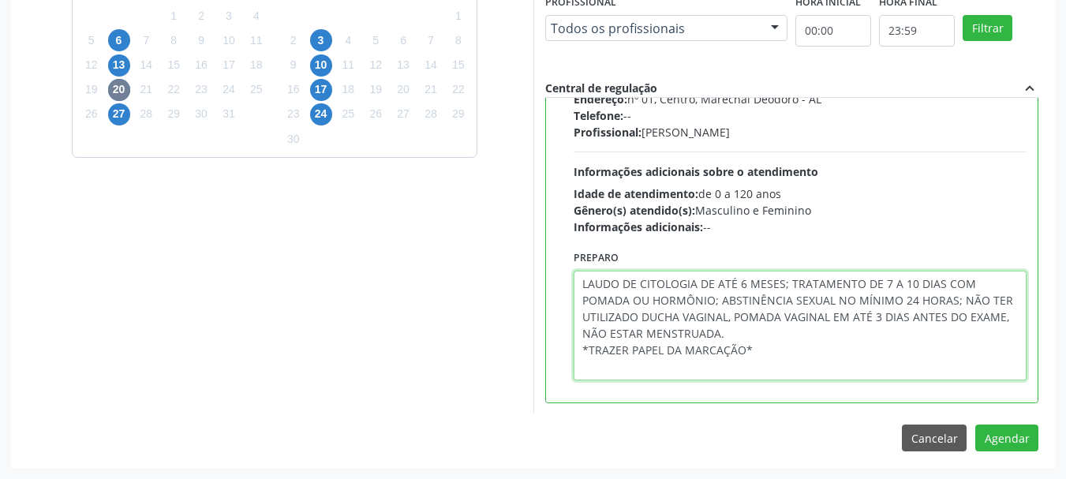
drag, startPoint x: 757, startPoint y: 413, endPoint x: 572, endPoint y: 354, distance: 194.4
click at [572, 354] on div "Preparo LAUDO DE CITOLOGIA DE ATÉ 6 MESES; TRATAMENTO DE 7 A 10 DIAS COM POMADA…" at bounding box center [801, 318] width 462 height 145
type textarea "LAUDO DE CITOLOGIA DE ATÉ 6 MESES; TRATAMENTO DE 7 A 10 DIAS COM POMADA OU HORM…"
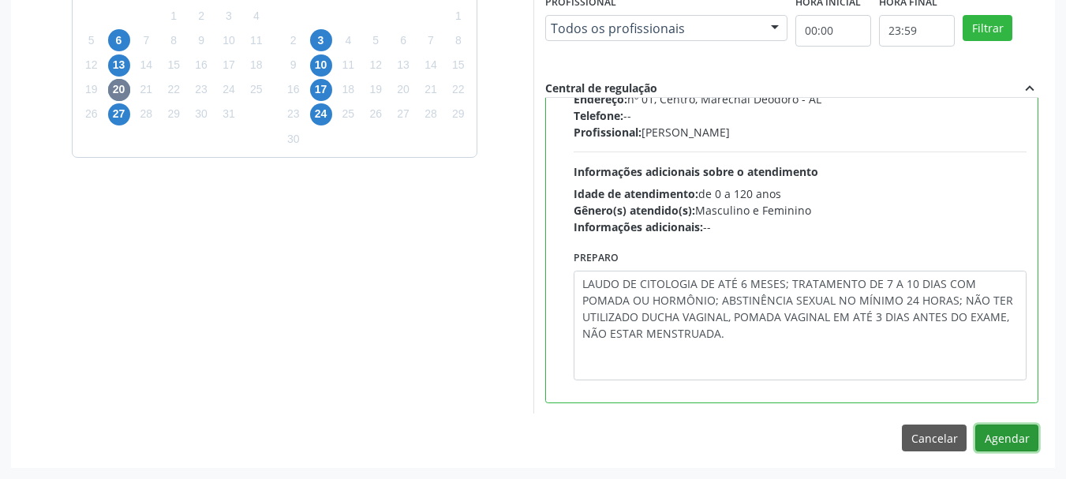
click at [1019, 437] on button "Agendar" at bounding box center [1006, 438] width 63 height 27
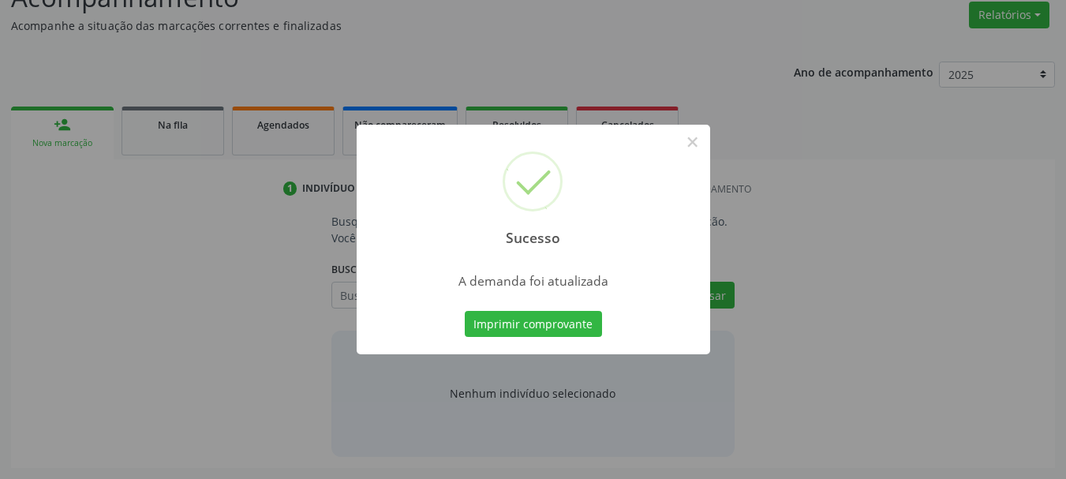
scroll to position [243, 0]
click at [534, 321] on button "Imprimir comprovante" at bounding box center [533, 324] width 137 height 27
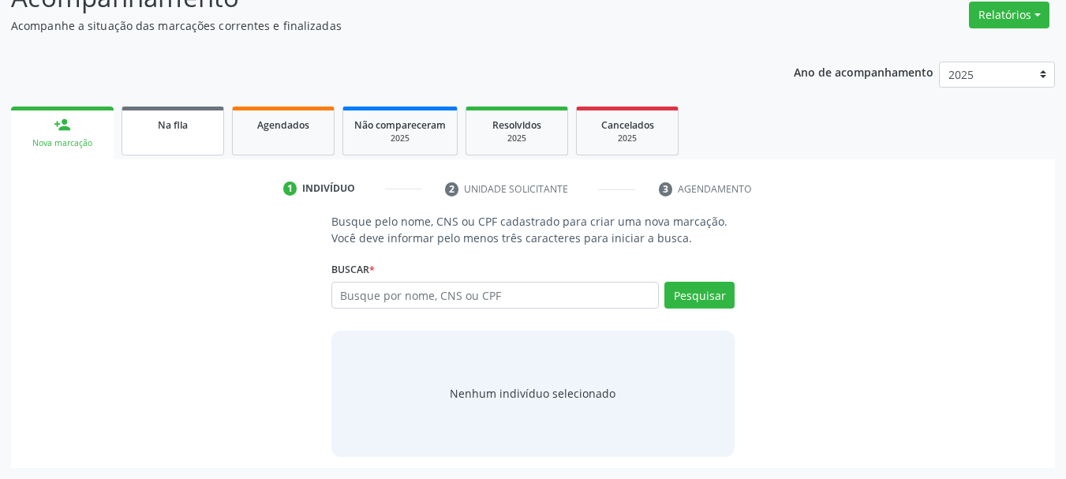
click at [153, 133] on link "Na fila" at bounding box center [173, 131] width 103 height 49
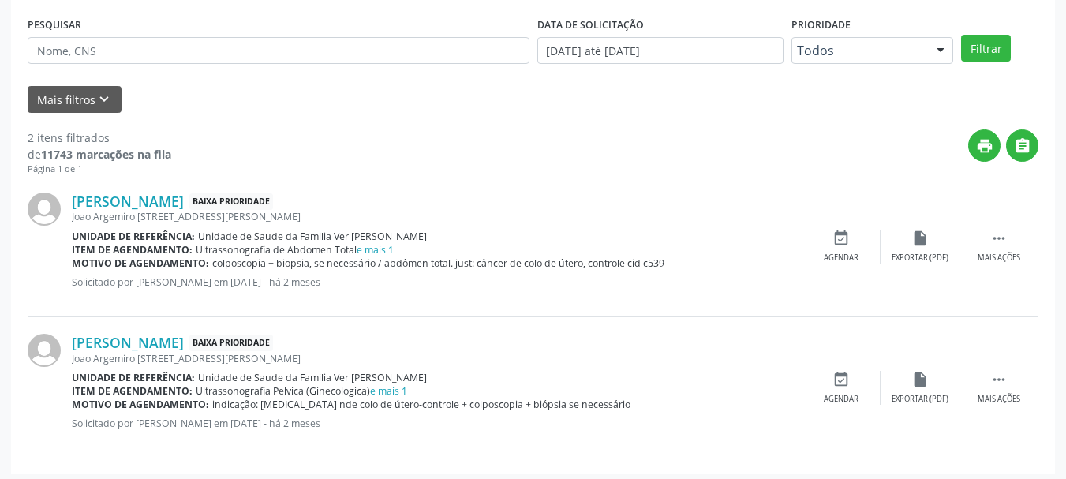
scroll to position [417, 0]
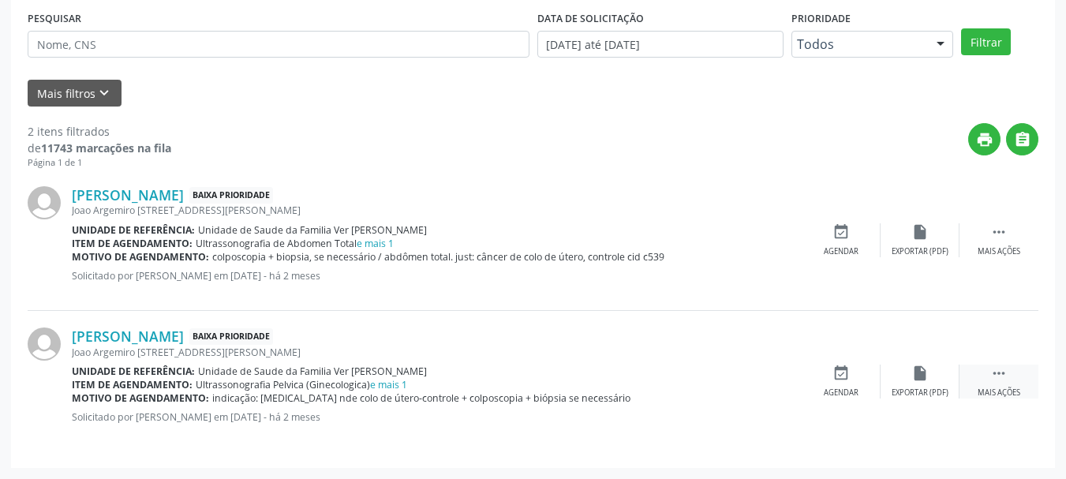
click at [982, 389] on div "Mais ações" at bounding box center [999, 392] width 43 height 11
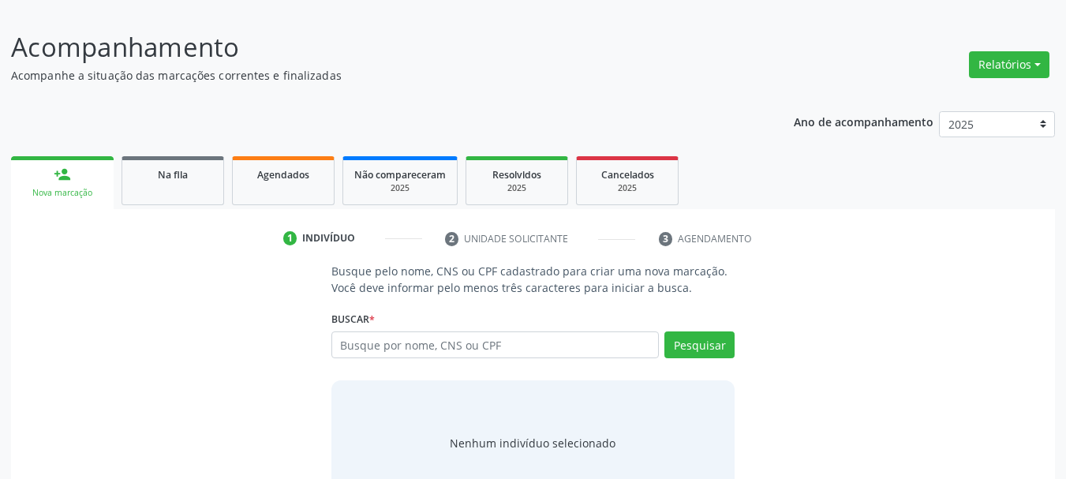
scroll to position [243, 0]
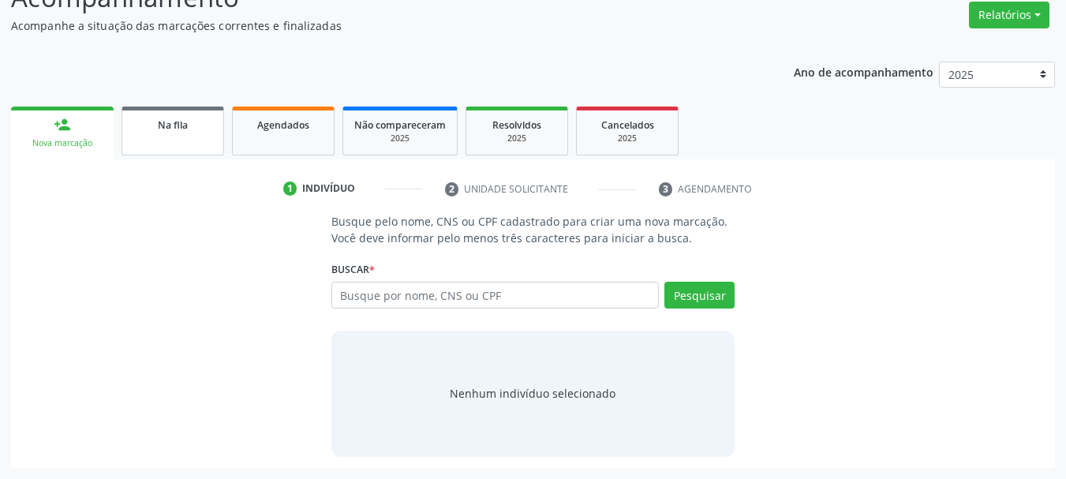
click at [219, 126] on link "Na fila" at bounding box center [173, 131] width 103 height 49
click at [311, 133] on div "Acompanhamento Acompanhe a situação das marcações correntes e finalizadas Relat…" at bounding box center [533, 223] width 1044 height 490
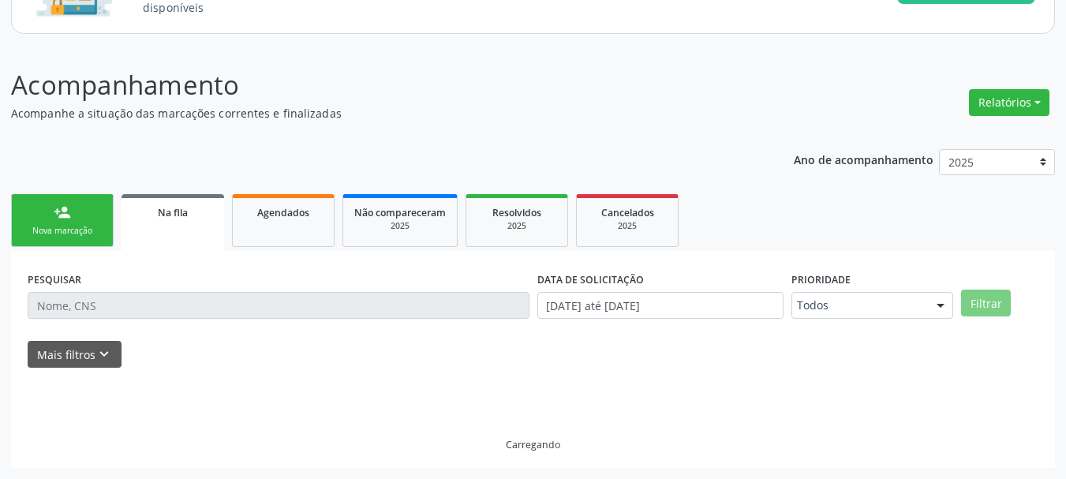
scroll to position [155, 0]
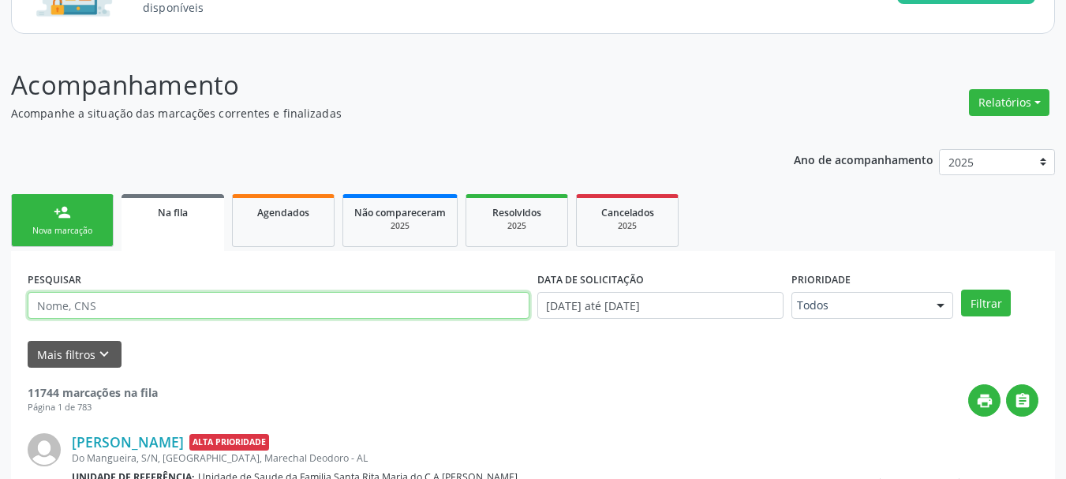
click at [338, 313] on input "text" at bounding box center [279, 305] width 502 height 27
click at [261, 237] on link "Agendados" at bounding box center [283, 220] width 103 height 53
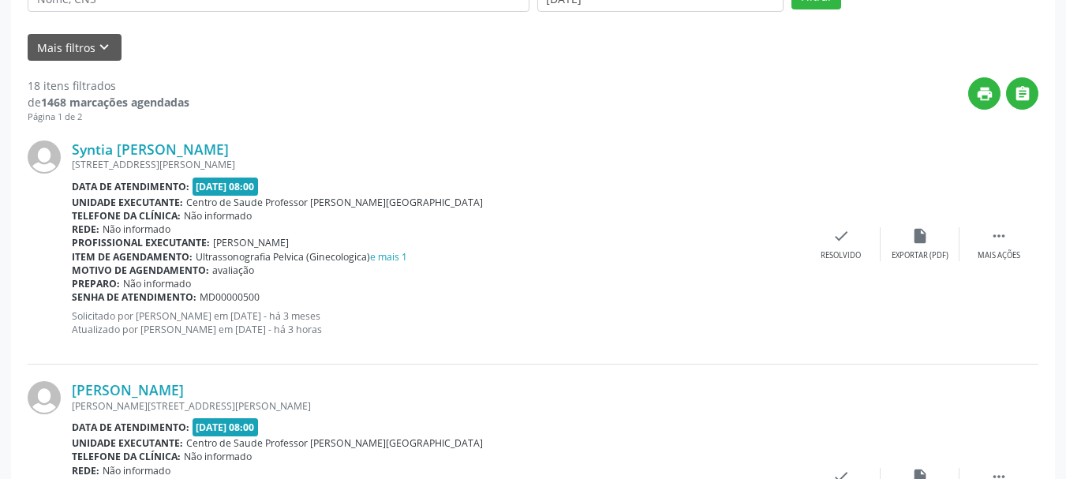
scroll to position [290, 0]
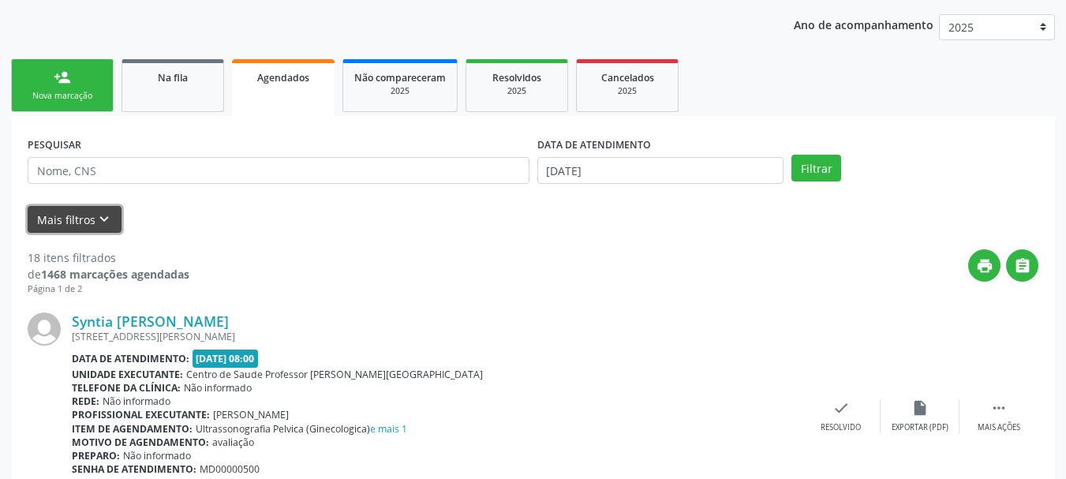
click at [95, 217] on icon "keyboard_arrow_down" at bounding box center [103, 219] width 17 height 17
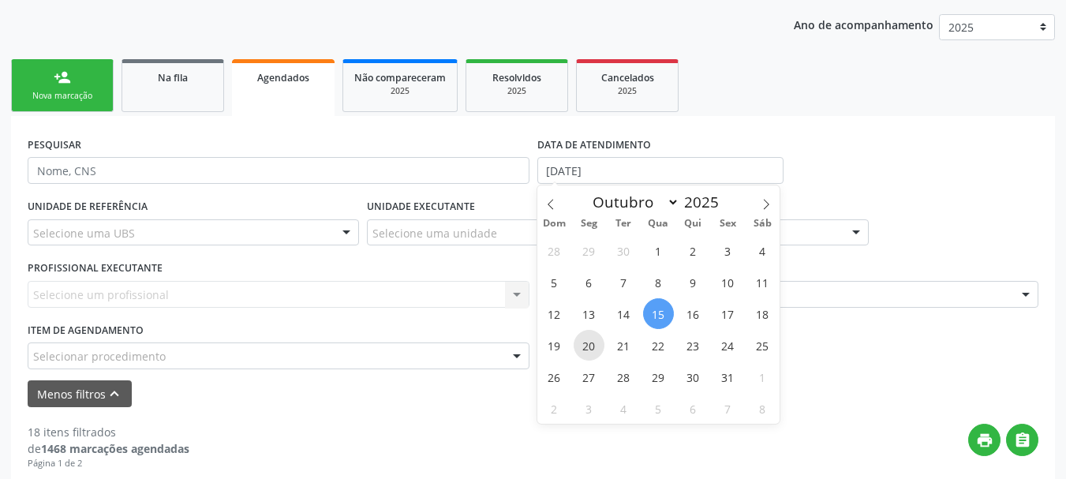
click at [587, 347] on span "20" at bounding box center [589, 345] width 31 height 31
type input "[DATE]"
click at [630, 351] on span "21" at bounding box center [623, 345] width 31 height 31
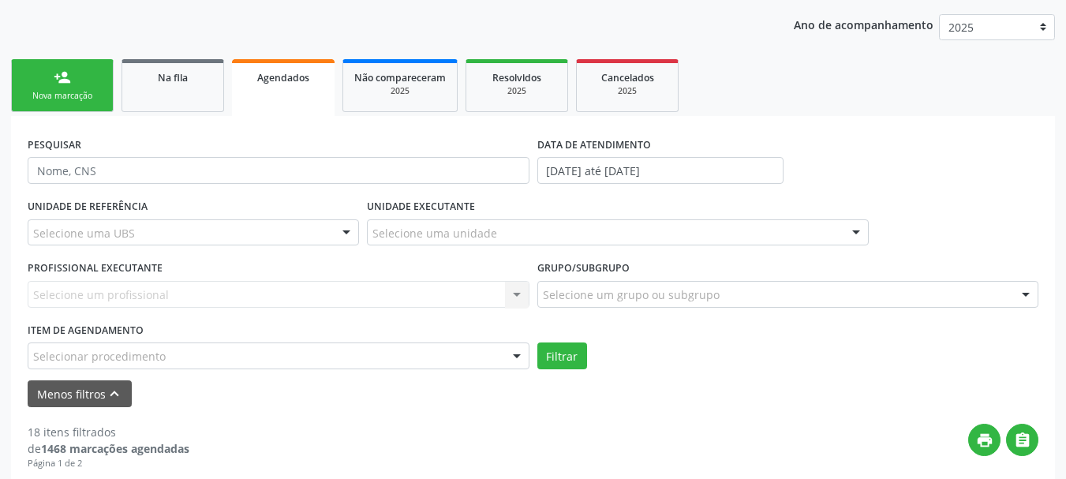
click at [493, 363] on div "Selecionar procedimento" at bounding box center [279, 355] width 502 height 27
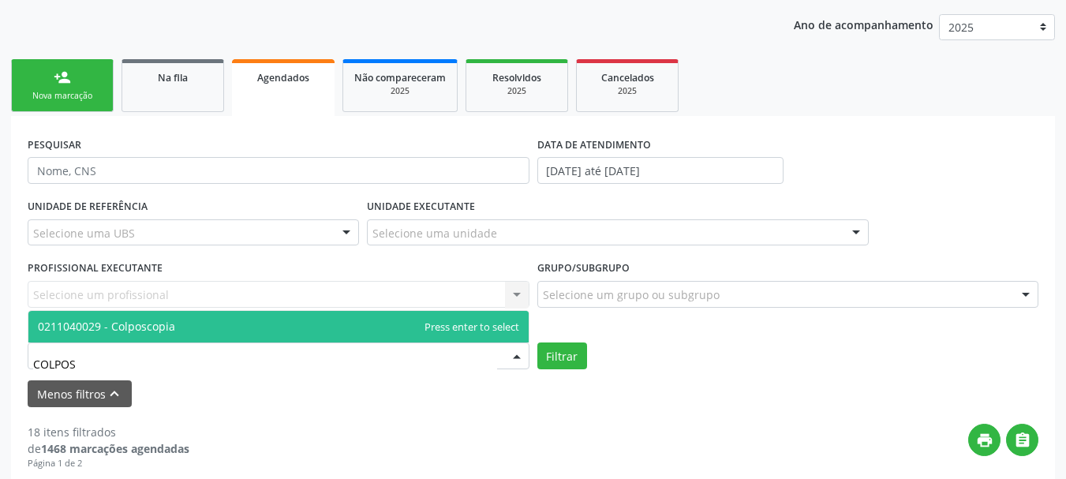
type input "COLPOSC"
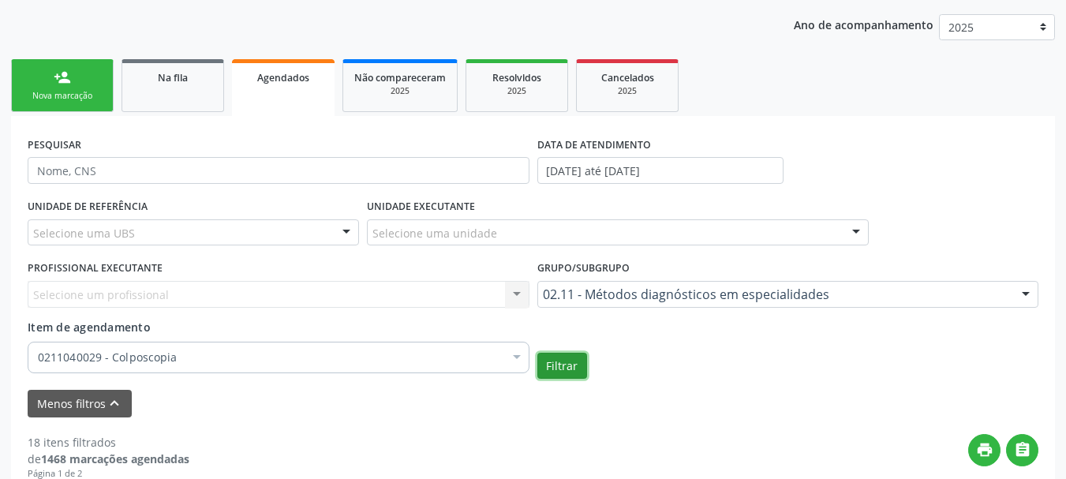
click at [537, 353] on button "Filtrar" at bounding box center [562, 366] width 50 height 27
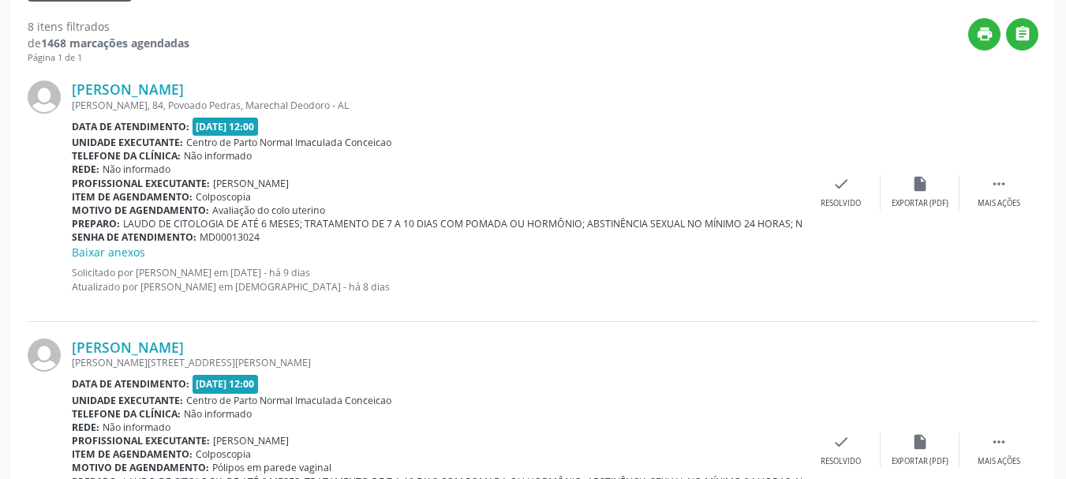
scroll to position [736, 0]
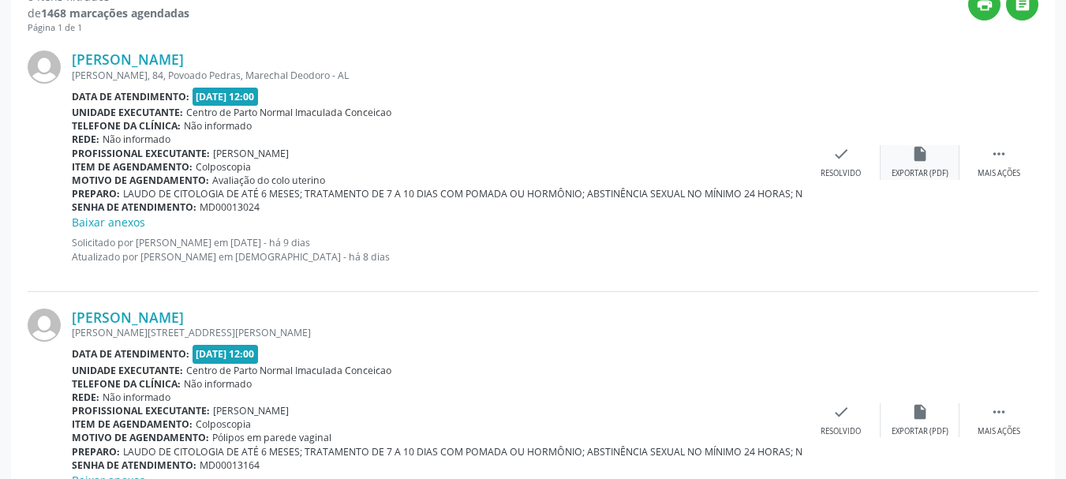
click at [914, 165] on div "insert_drive_file Exportar (PDF)" at bounding box center [920, 162] width 79 height 34
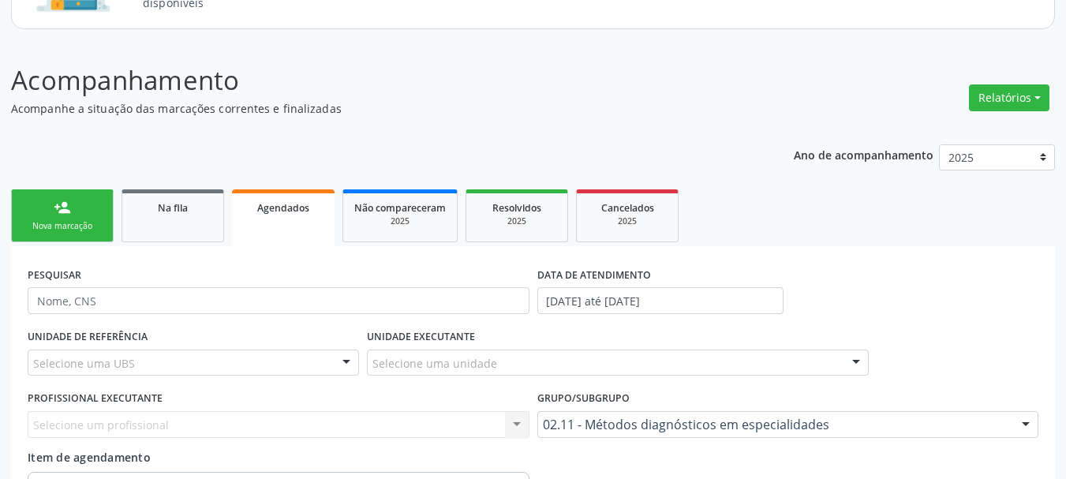
scroll to position [140, 0]
